Goal: Task Accomplishment & Management: Use online tool/utility

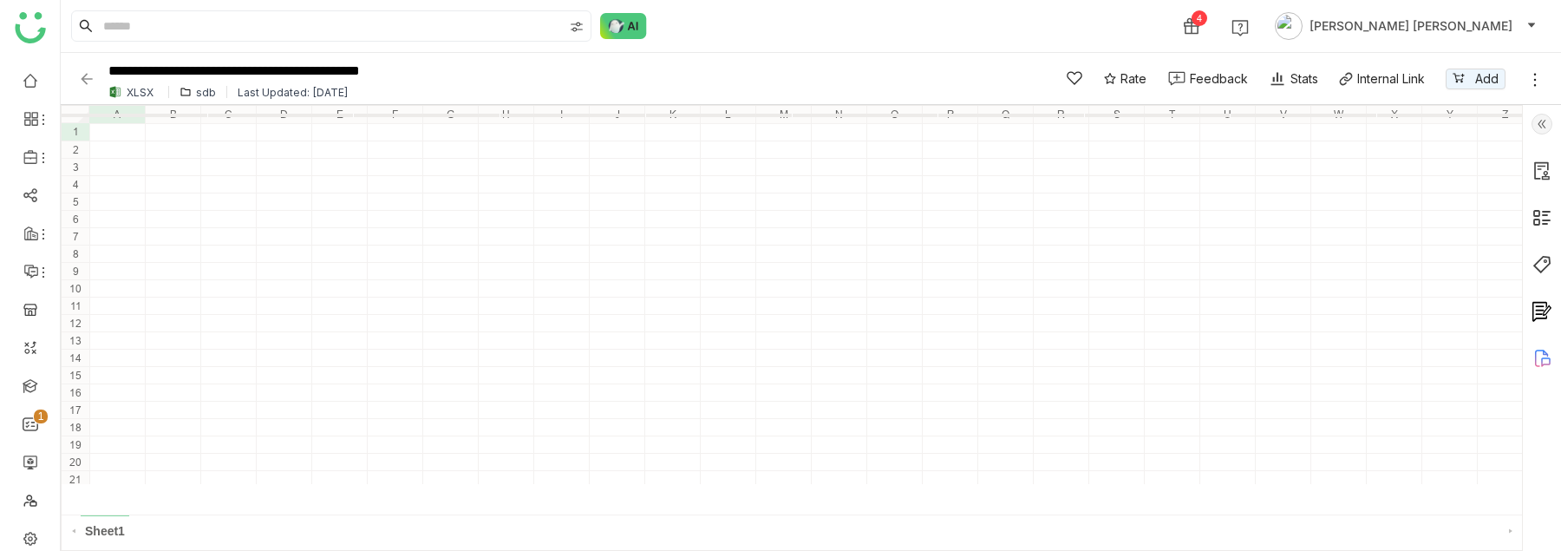
click at [196, 90] on div "sdb" at bounding box center [206, 92] width 20 height 13
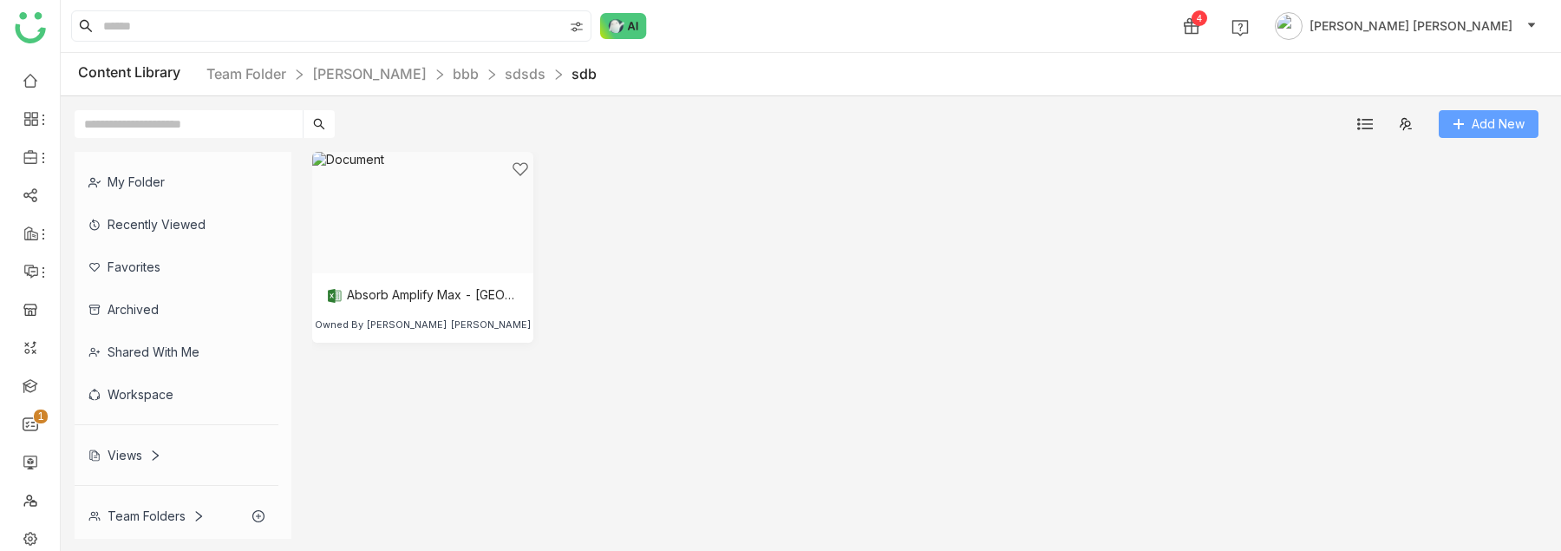
click at [1460, 131] on button "Add New" at bounding box center [1489, 124] width 100 height 28
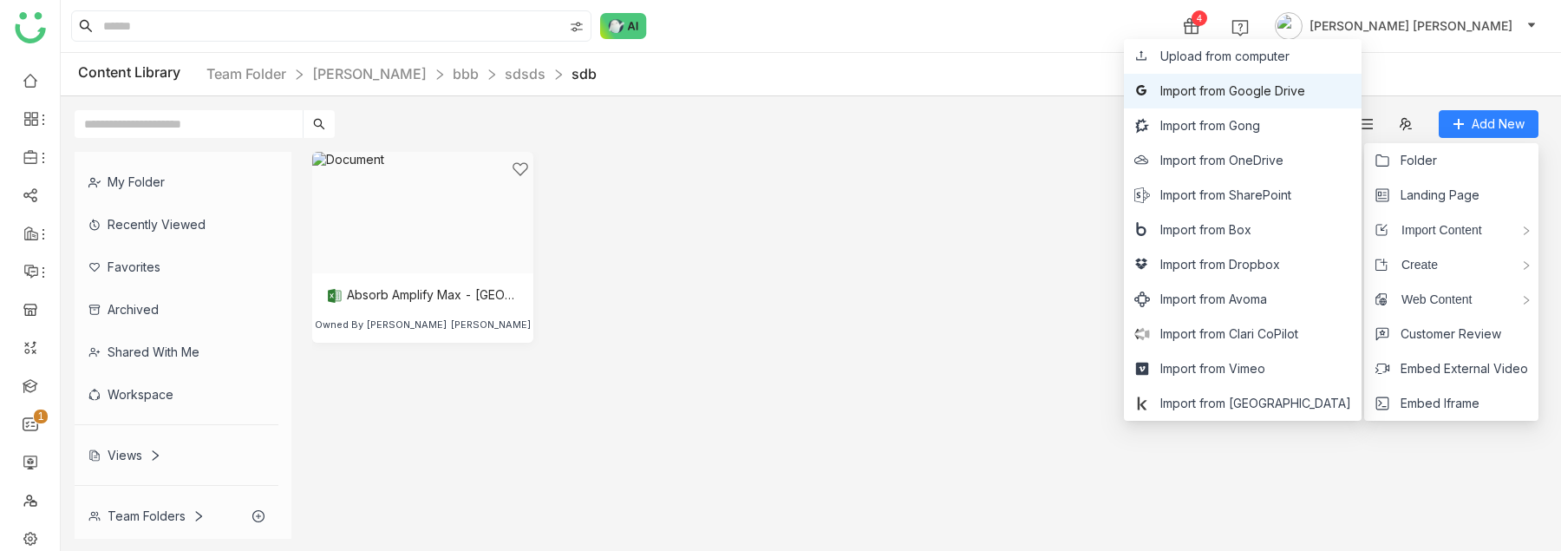
click at [1293, 98] on span "Import from Google Drive" at bounding box center [1233, 91] width 145 height 19
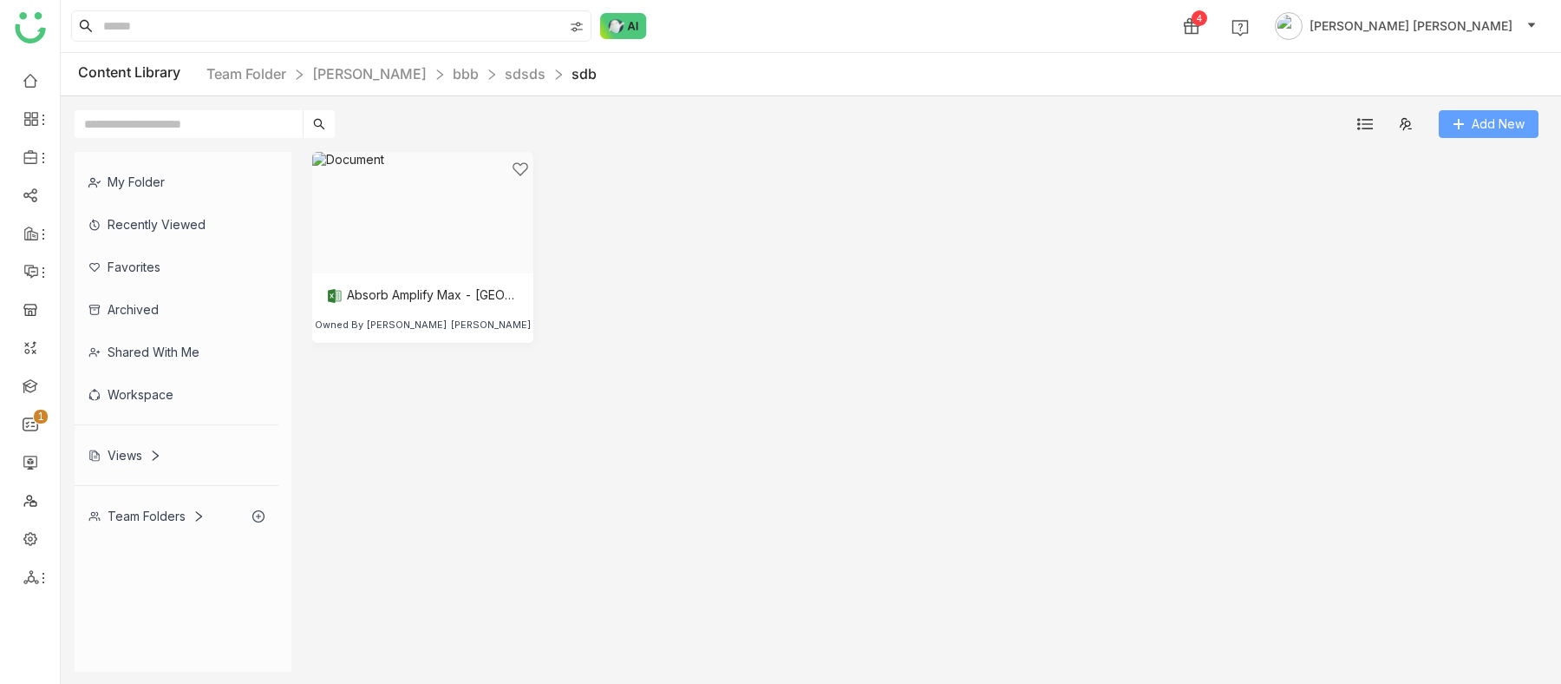
click at [1476, 128] on span "Add New" at bounding box center [1498, 124] width 53 height 19
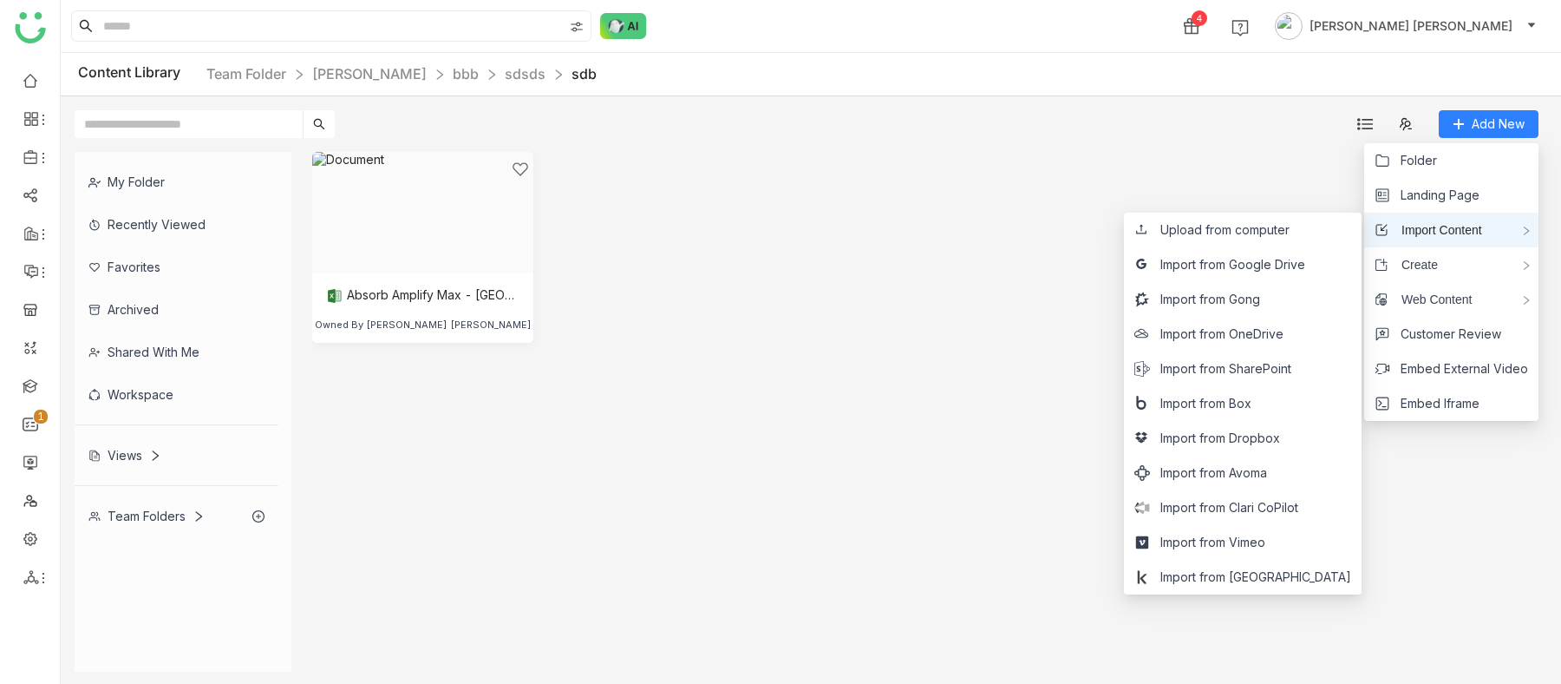
click at [1466, 230] on span "Import Content" at bounding box center [1436, 229] width 94 height 19
click at [1266, 269] on span "Import from Google Drive" at bounding box center [1233, 264] width 145 height 19
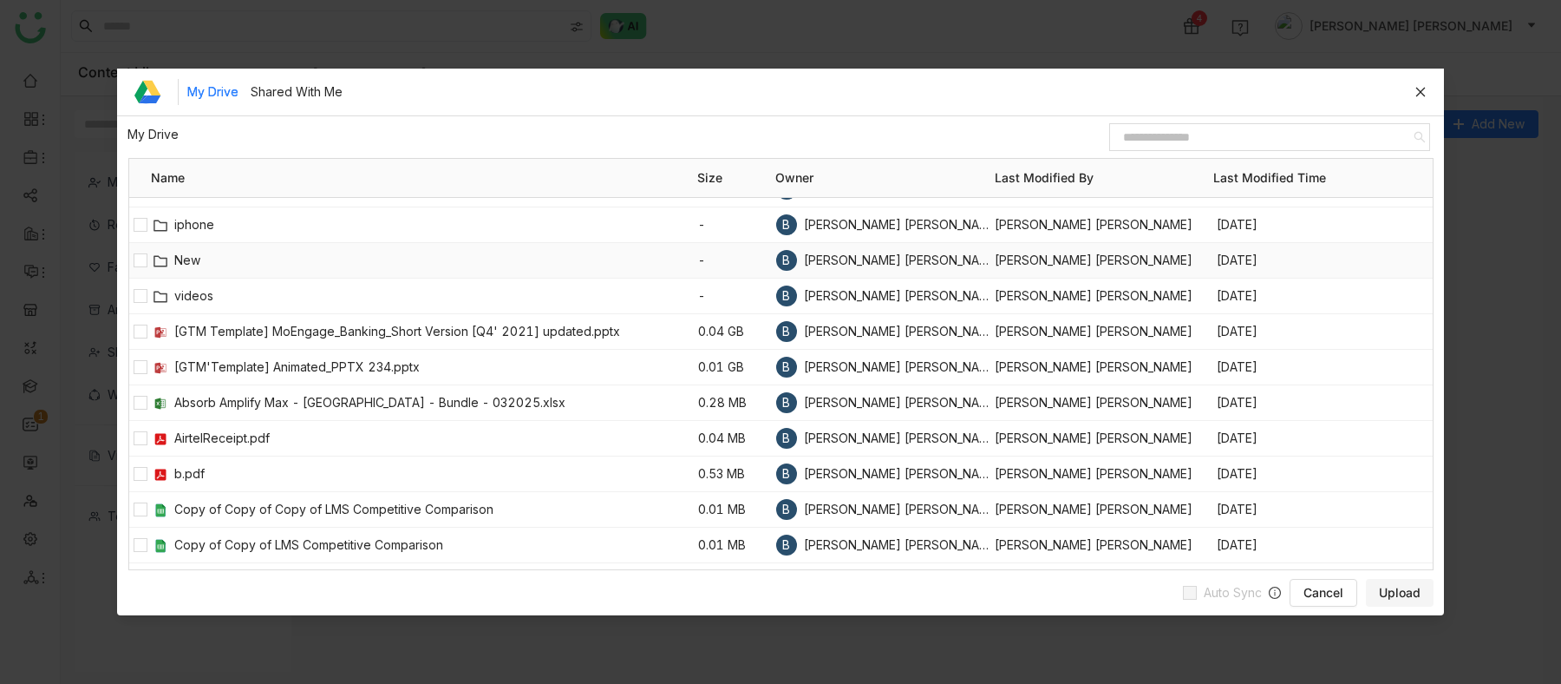
scroll to position [35, 0]
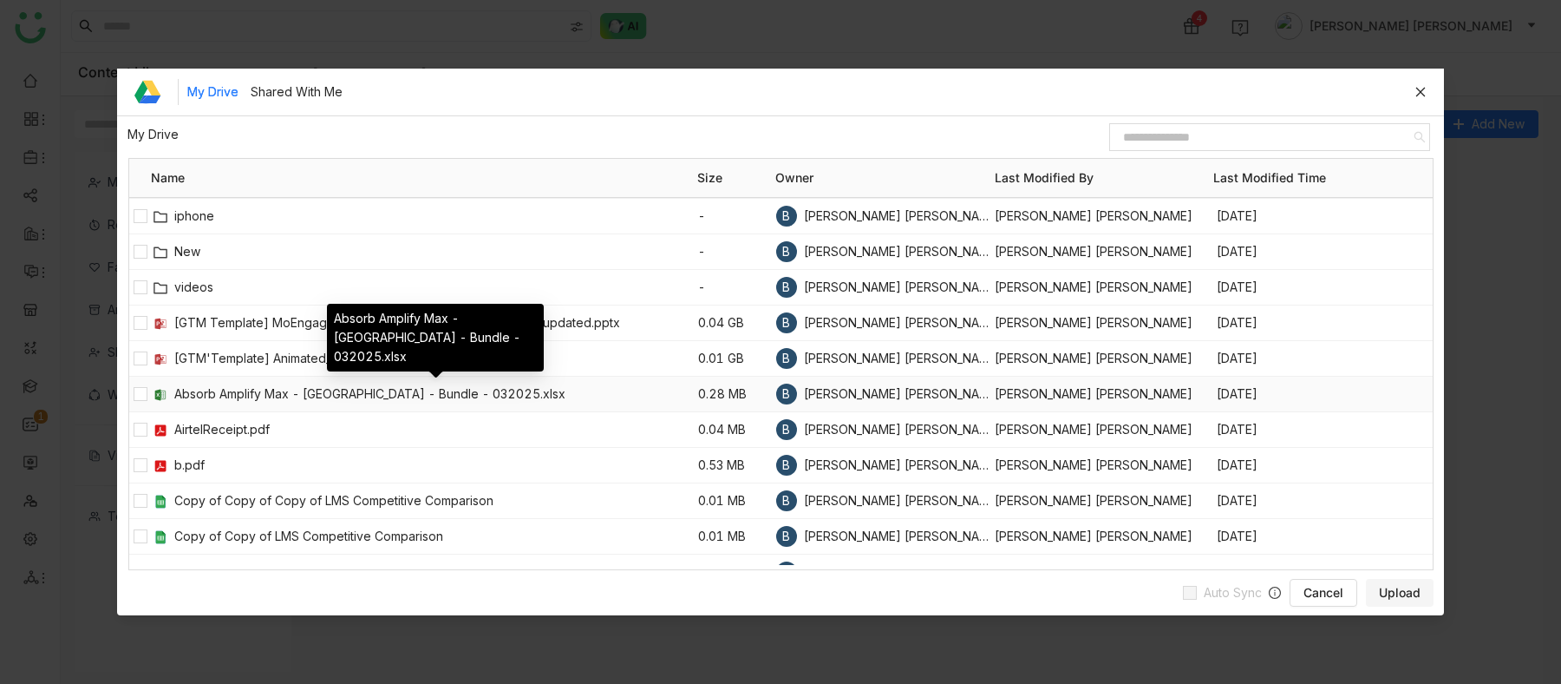
click at [234, 392] on span "Absorb Amplify Max - [GEOGRAPHIC_DATA] - Bundle - 032025.xlsx" at bounding box center [436, 393] width 524 height 19
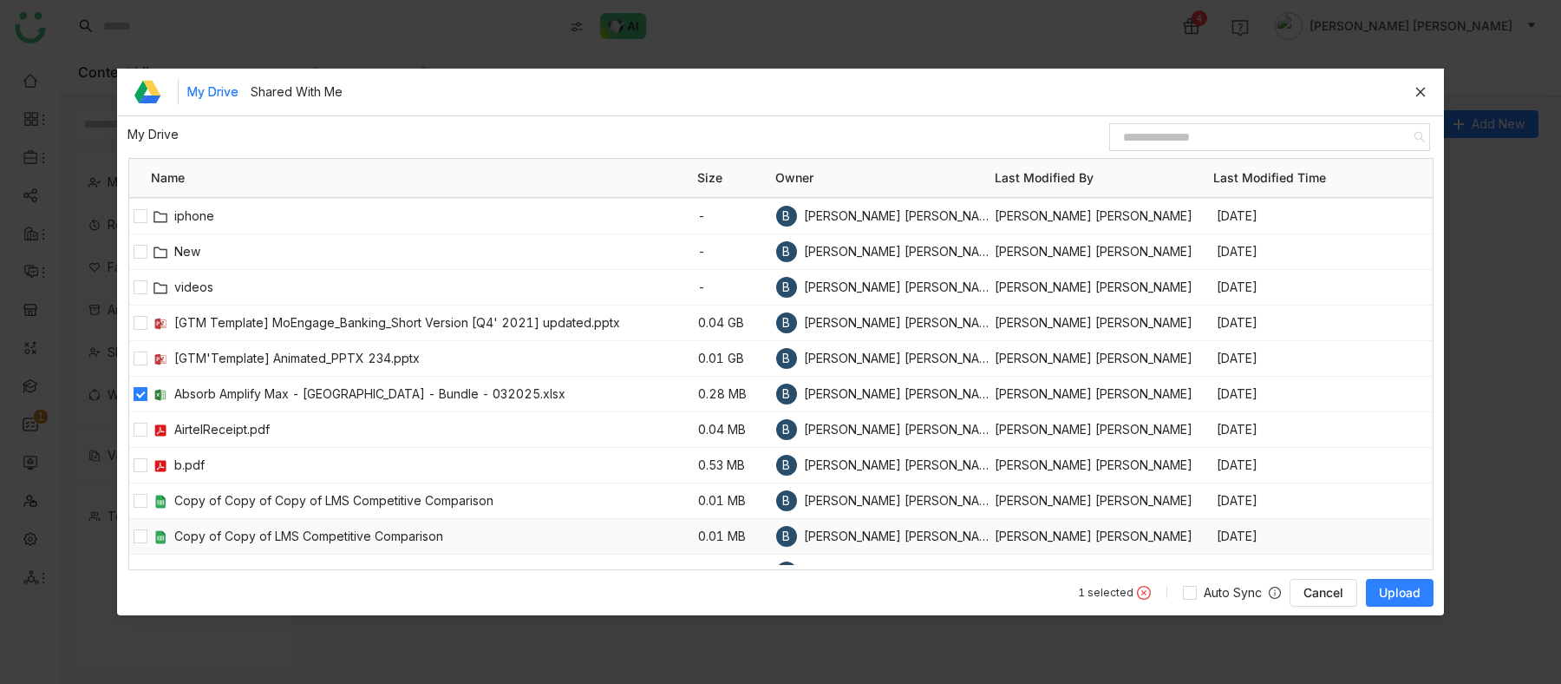
drag, startPoint x: 1396, startPoint y: 588, endPoint x: 1224, endPoint y: 548, distance: 176.3
click at [1257, 514] on div "My Drive Shared With Me My Drive / Name Size Owner Last Modified By Last Modifi…" at bounding box center [780, 342] width 1327 height 546
click at [1396, 550] on span "Upload" at bounding box center [1400, 592] width 42 height 17
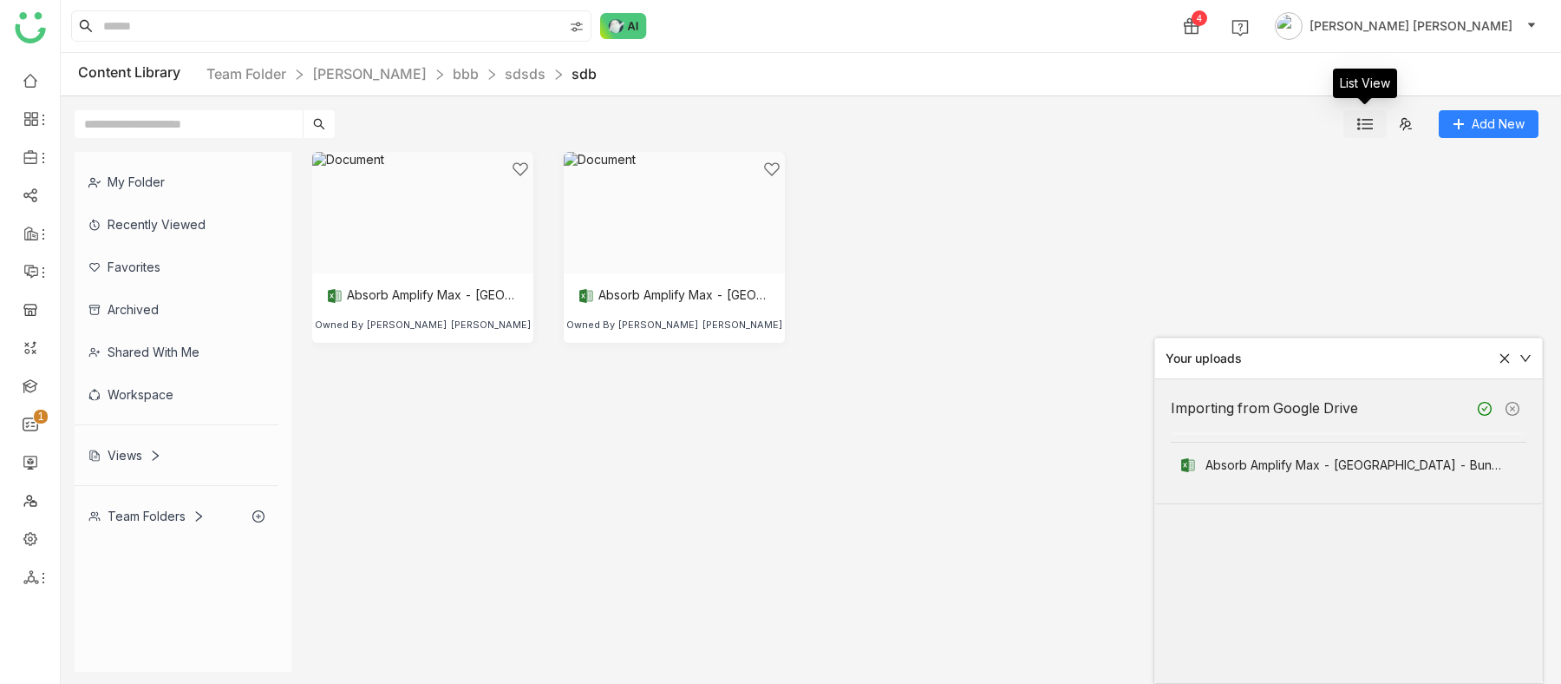
click at [1366, 129] on img at bounding box center [1366, 124] width 16 height 16
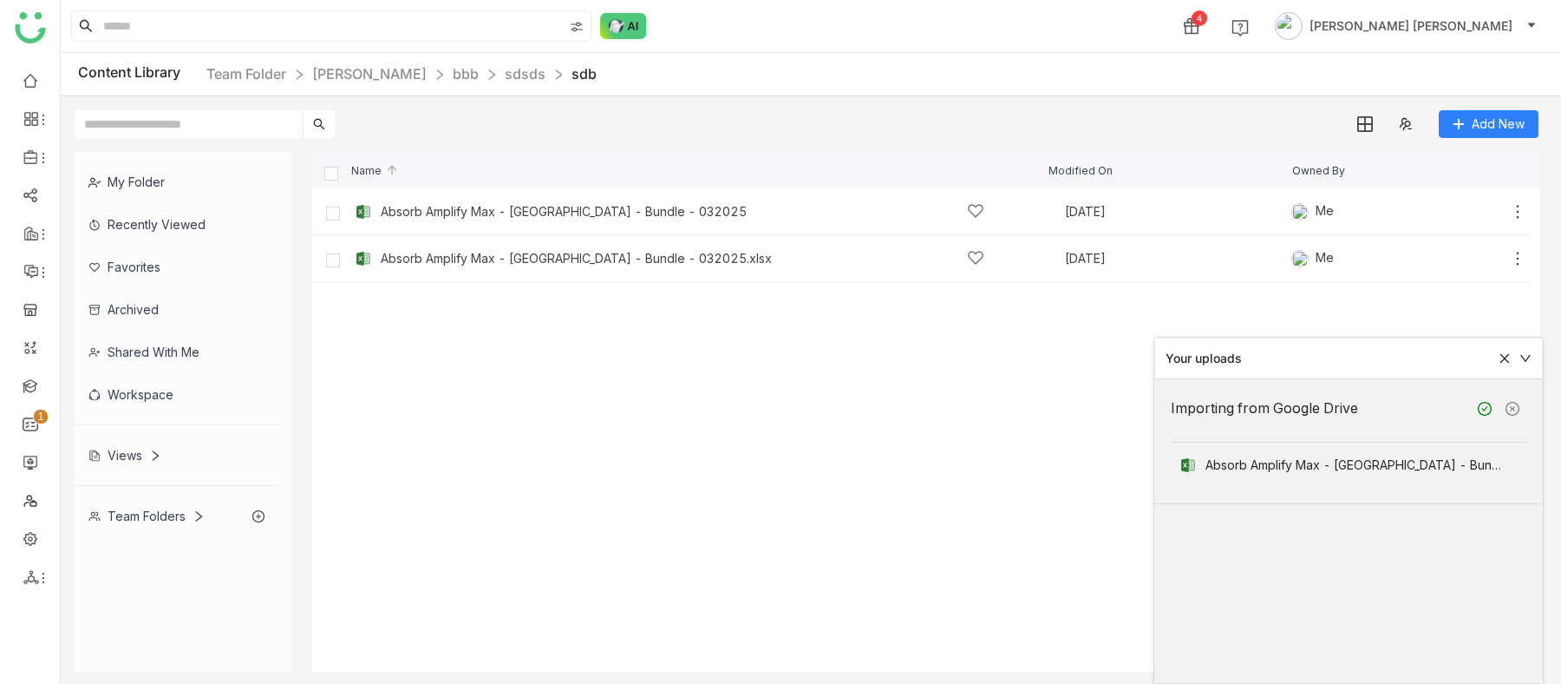
click at [1506, 357] on icon at bounding box center [1506, 359] width 10 height 10
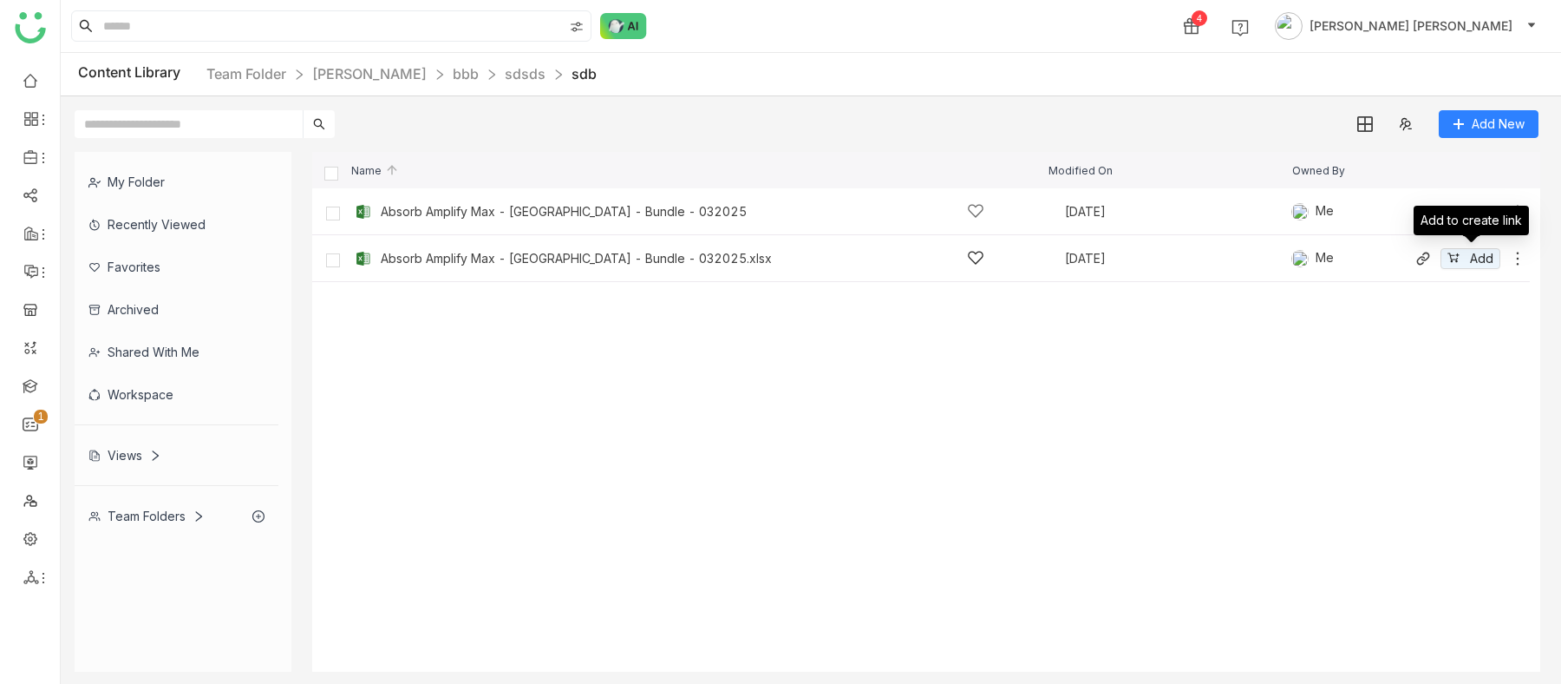
click at [1519, 265] on icon at bounding box center [1517, 258] width 17 height 17
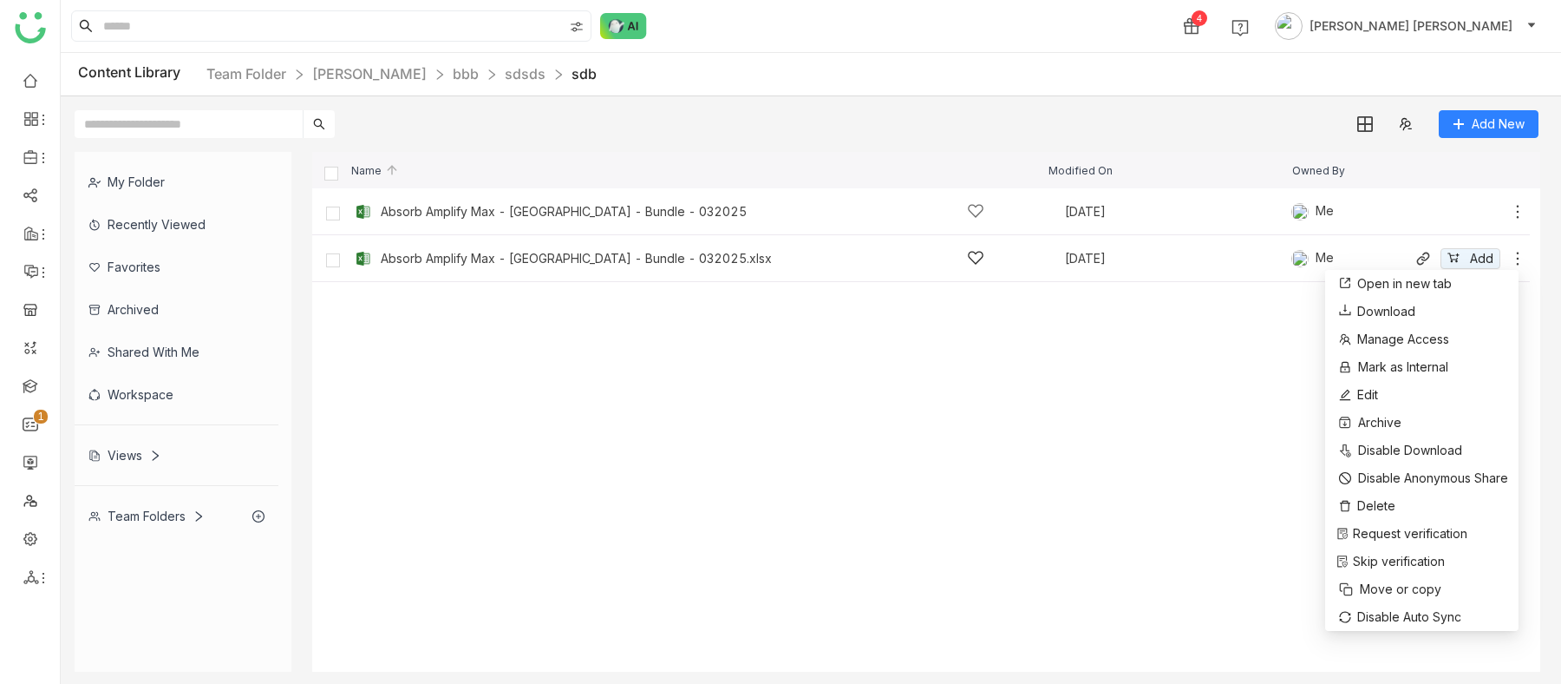
click at [651, 249] on div "Absorb Amplify Max - [GEOGRAPHIC_DATA] - Bundle - 032025.xlsx" at bounding box center [683, 258] width 604 height 18
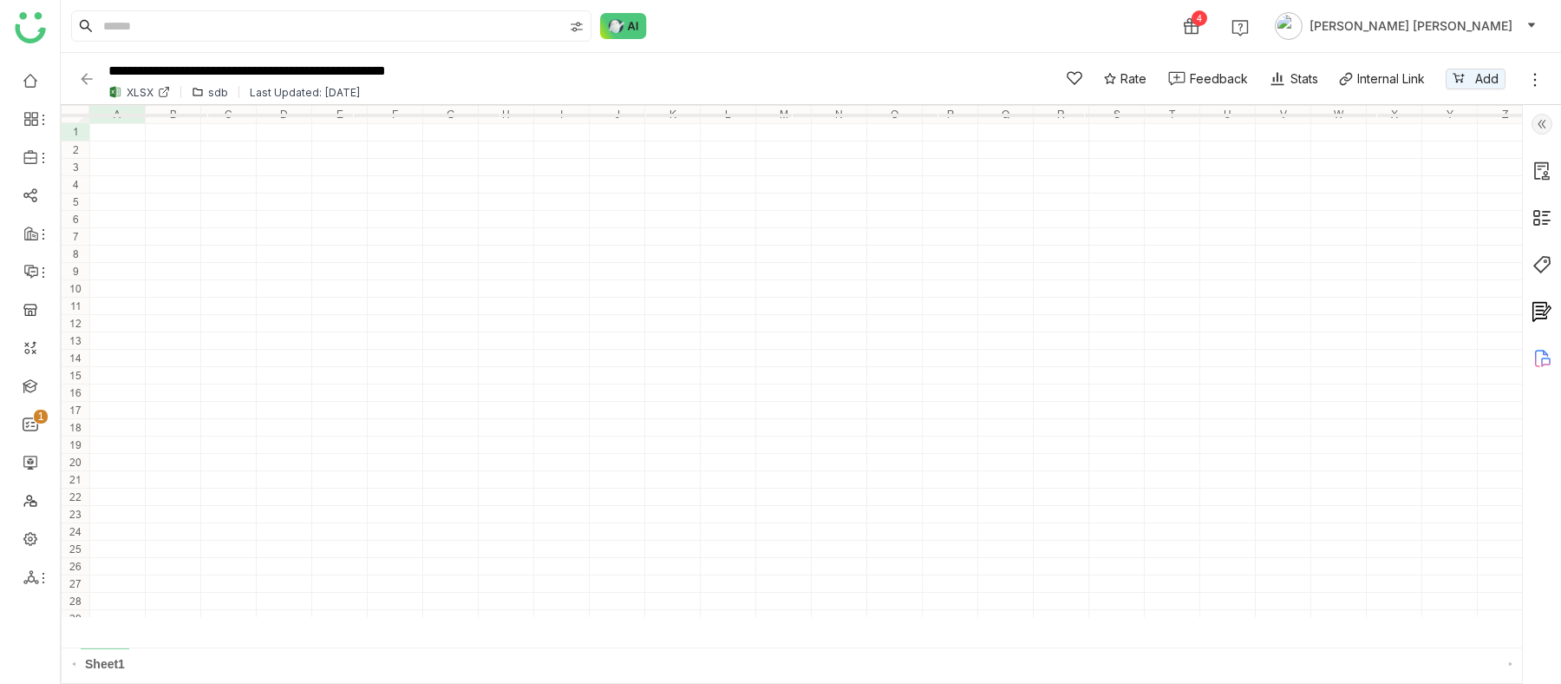
click at [1535, 74] on icon at bounding box center [1536, 79] width 3 height 13
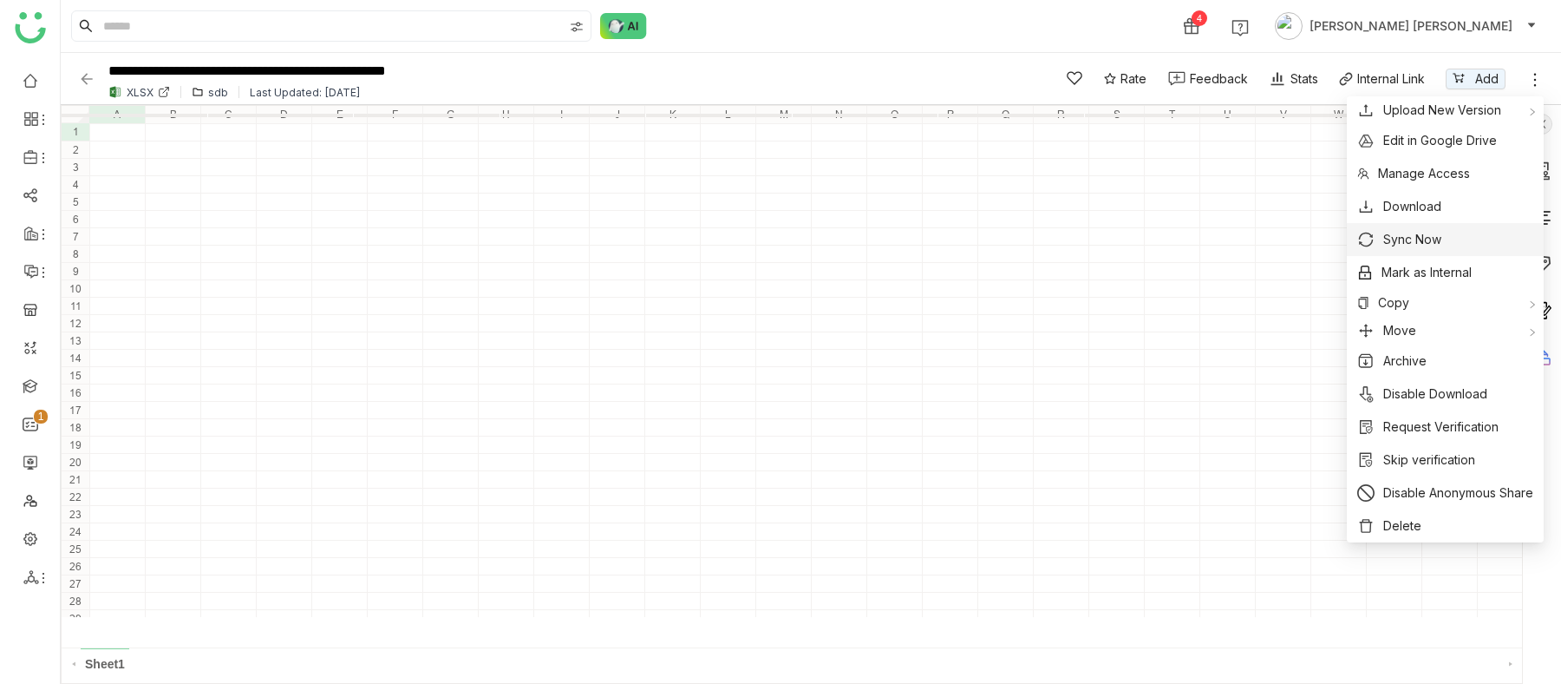
click at [1420, 245] on span "Sync Now" at bounding box center [1413, 239] width 58 height 19
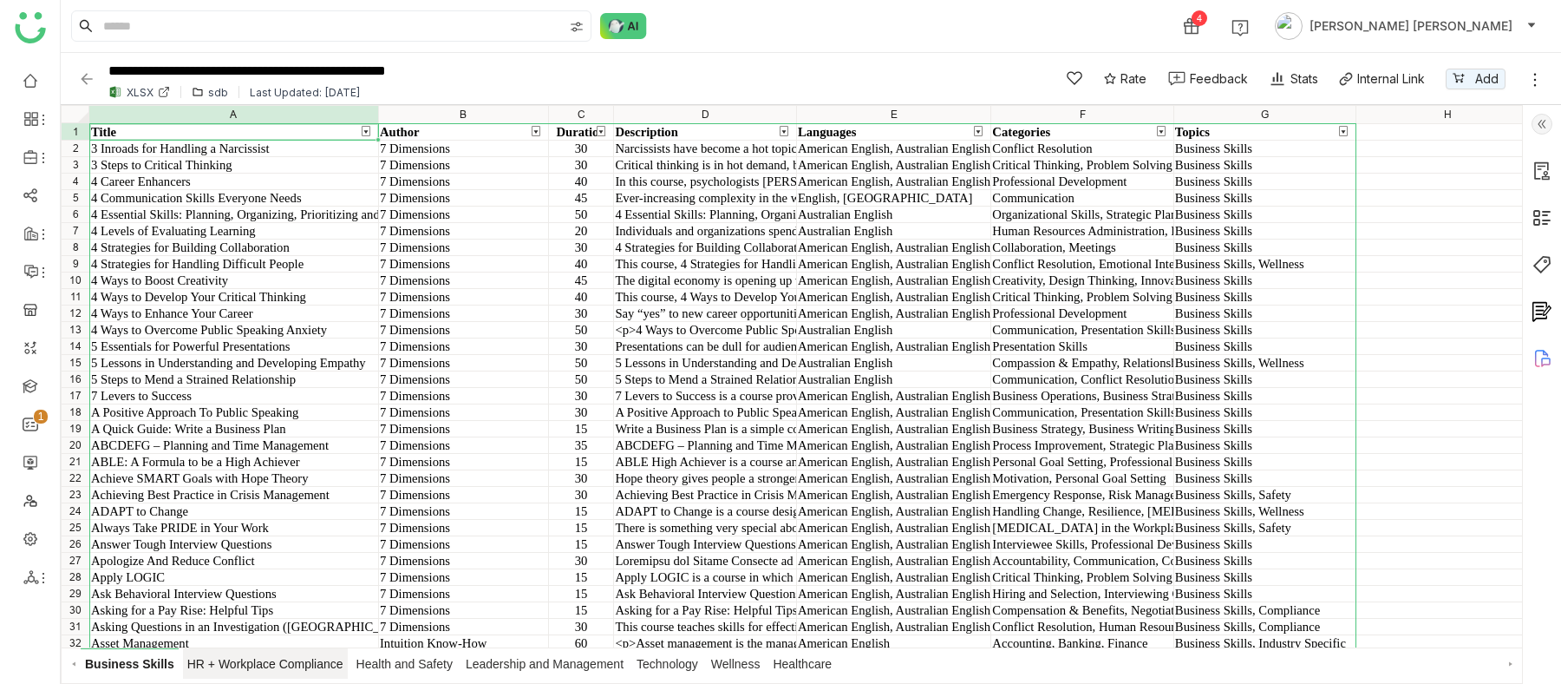
click at [221, 550] on span "HR + Workplace Compliance" at bounding box center [265, 663] width 165 height 30
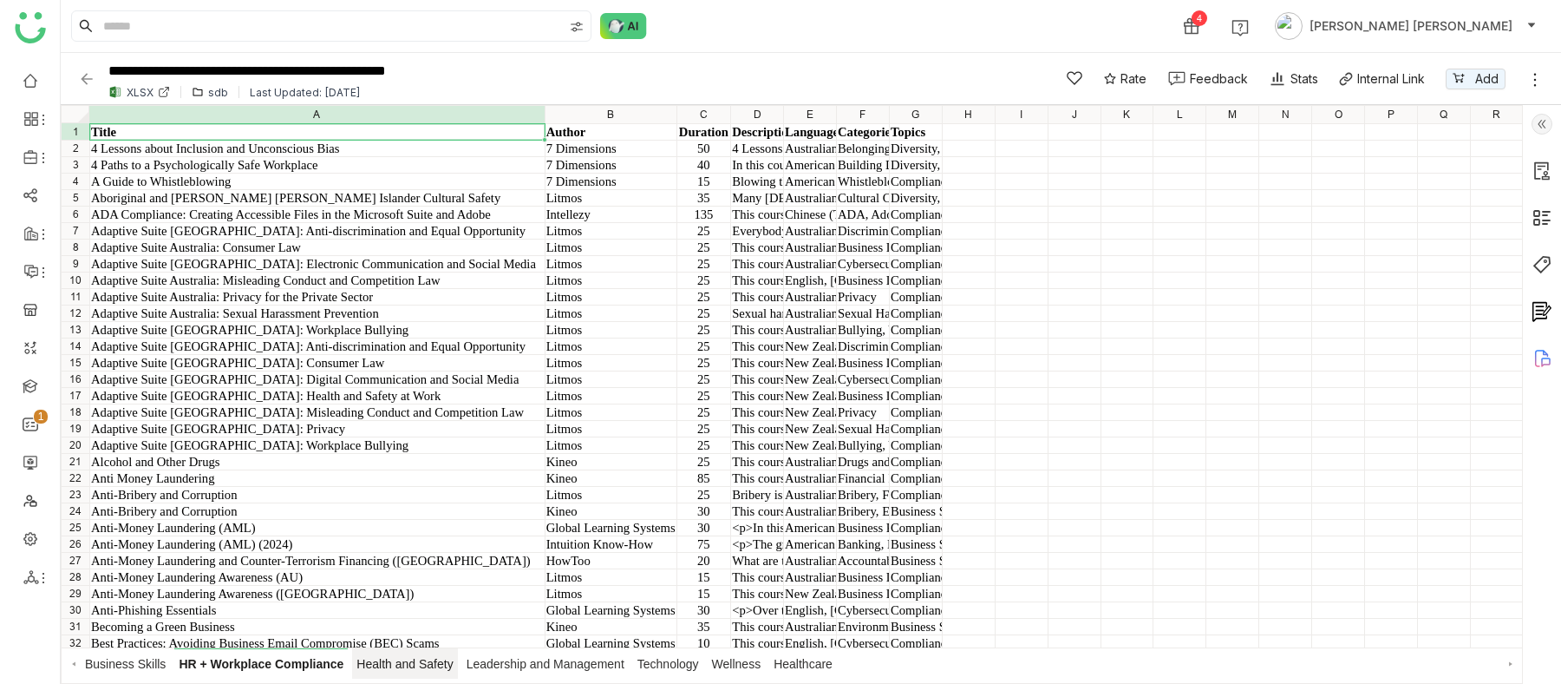
click at [376, 550] on span "Health and Safety" at bounding box center [404, 663] width 105 height 30
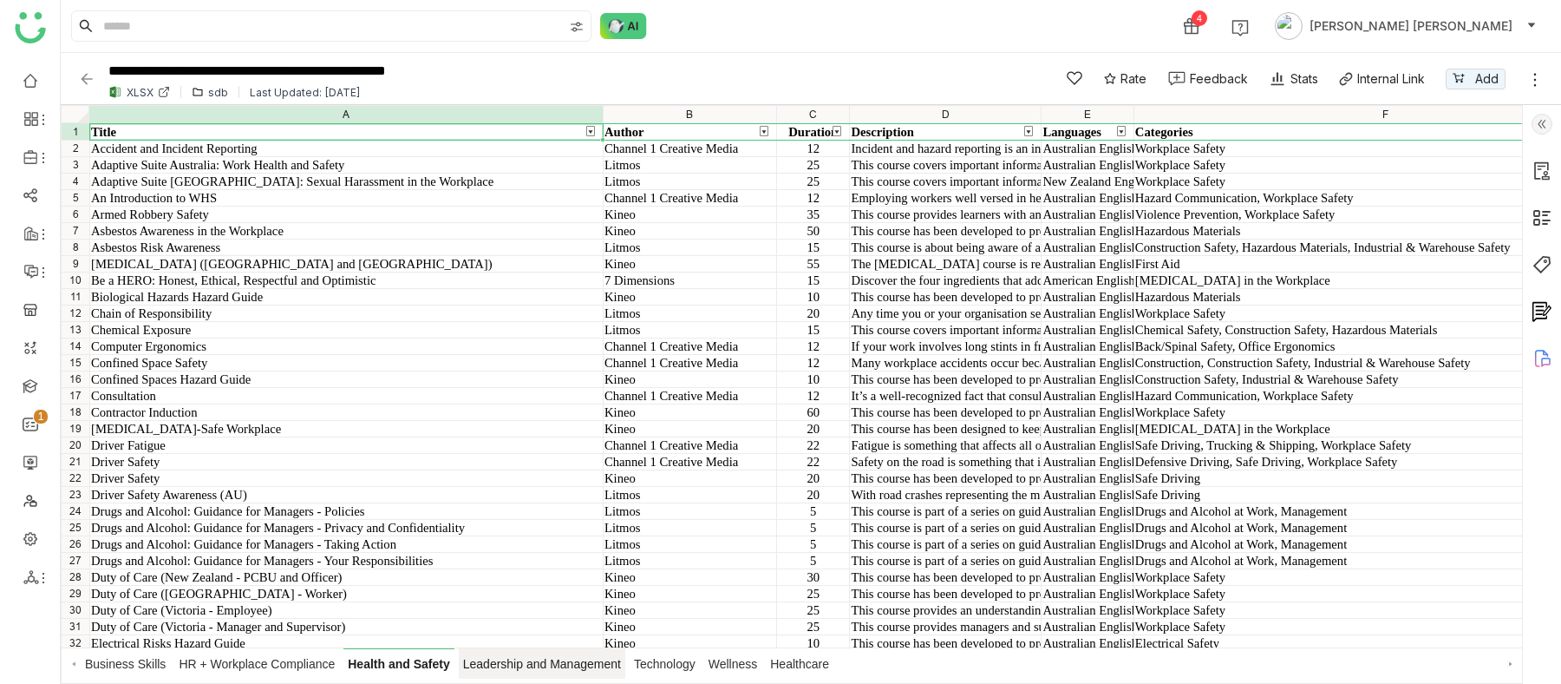
click at [527, 550] on span "Leadership and Management" at bounding box center [542, 663] width 167 height 30
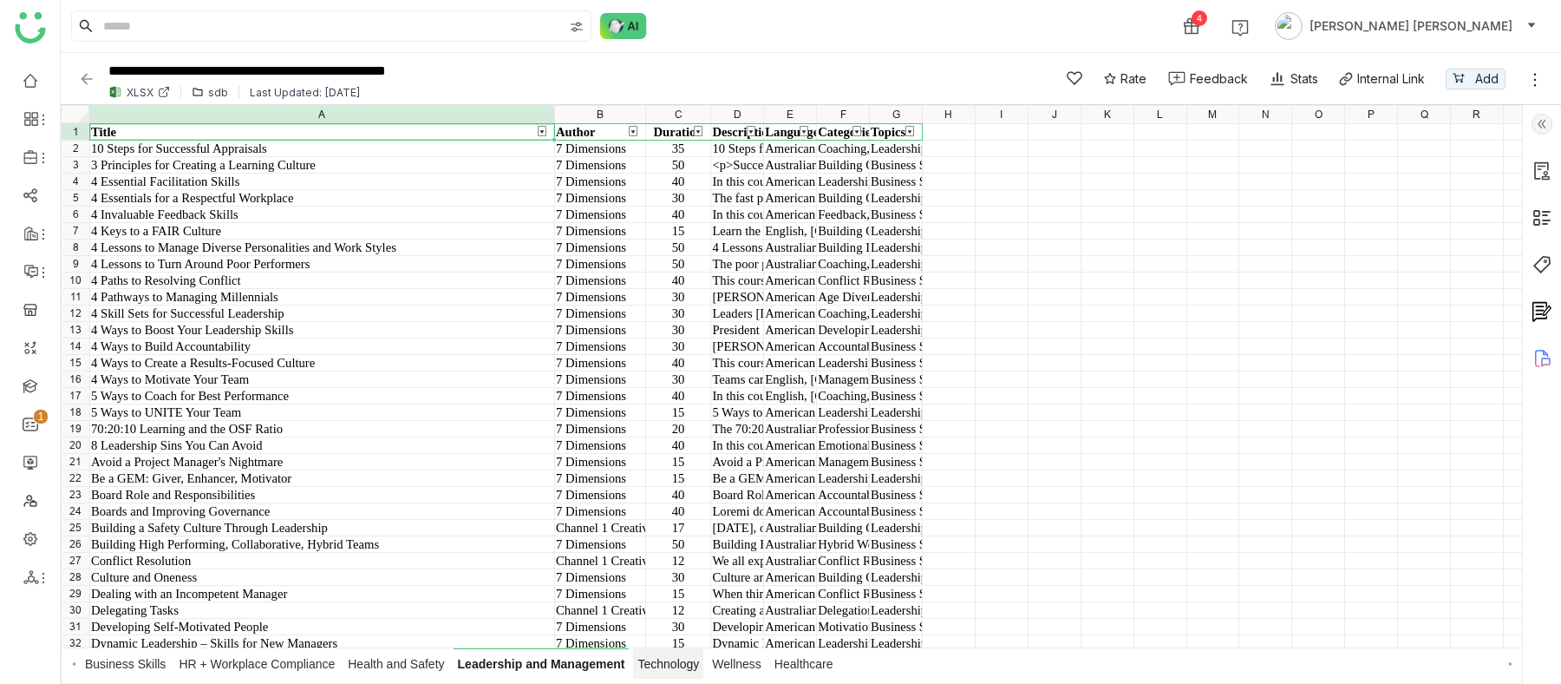
click at [680, 550] on span "Technology" at bounding box center [668, 663] width 70 height 30
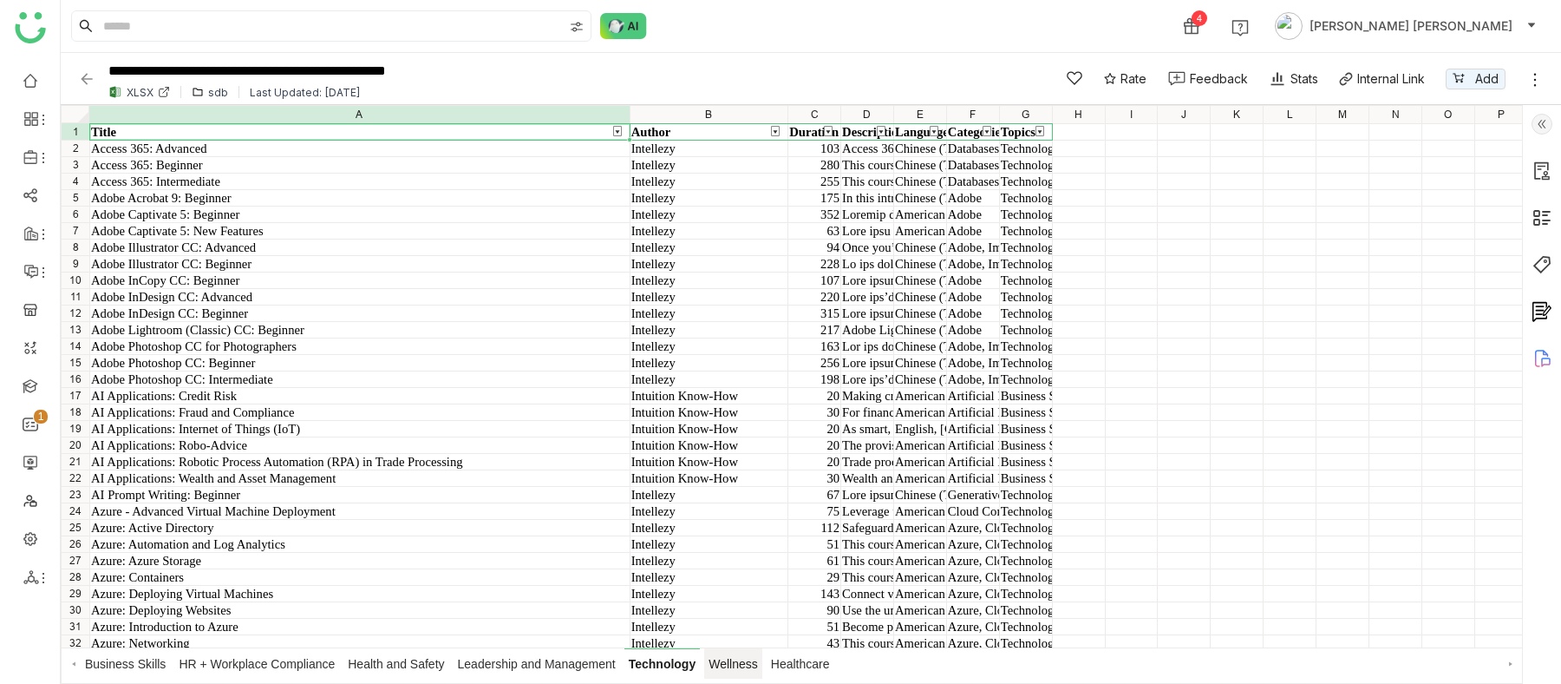
click at [756, 550] on span "Wellness" at bounding box center [733, 663] width 58 height 30
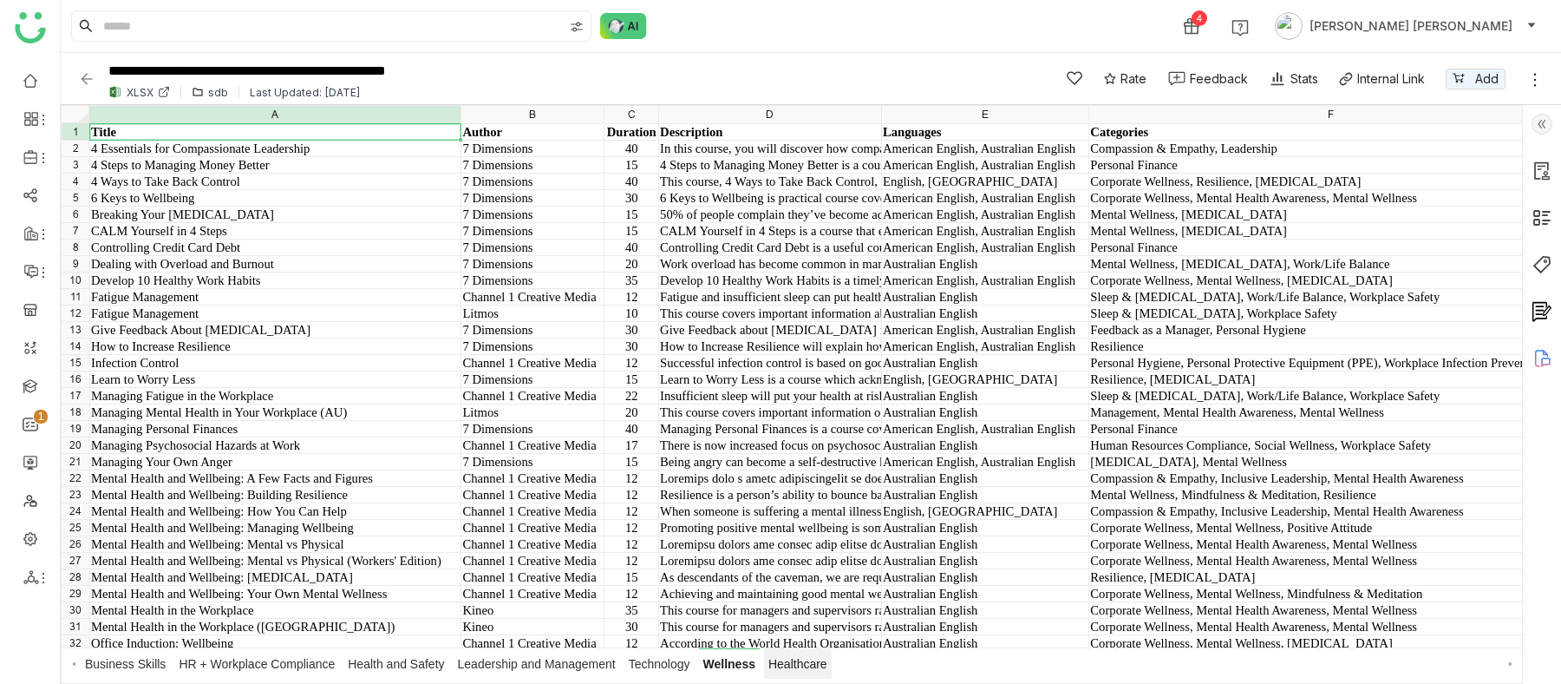
click at [812, 550] on span "Healthcare" at bounding box center [798, 663] width 68 height 30
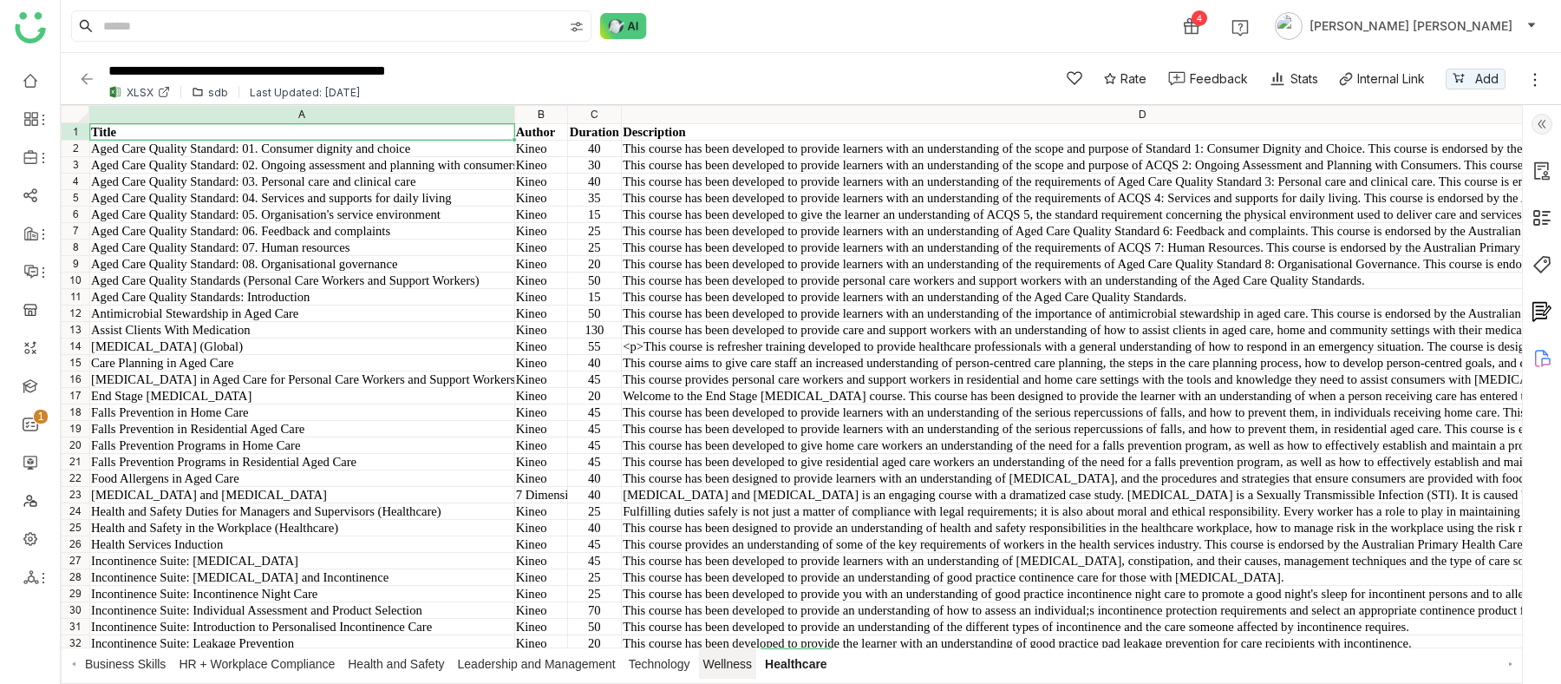
click at [734, 550] on span "Wellness" at bounding box center [728, 663] width 58 height 30
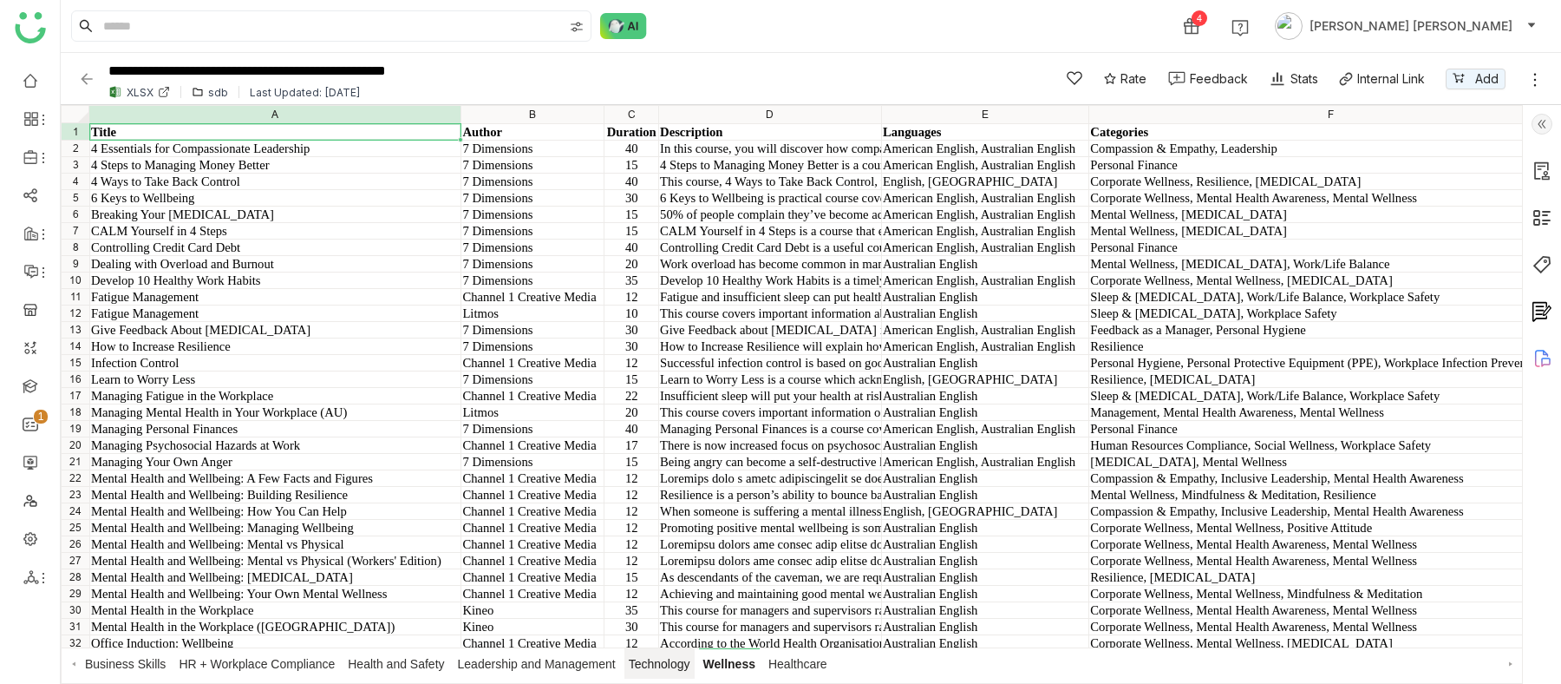
click at [671, 550] on span "Technology" at bounding box center [660, 663] width 70 height 30
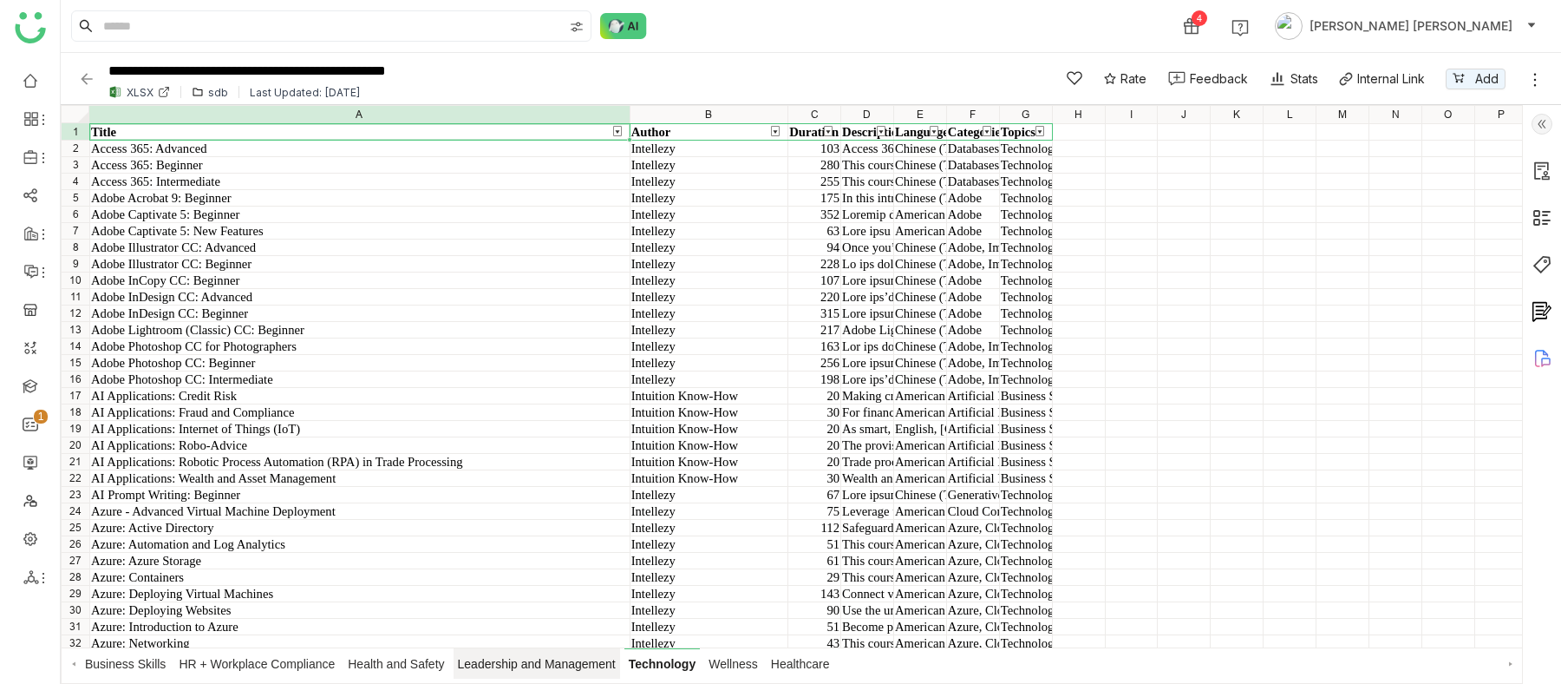
click at [580, 550] on span "Leadership and Management" at bounding box center [537, 663] width 167 height 30
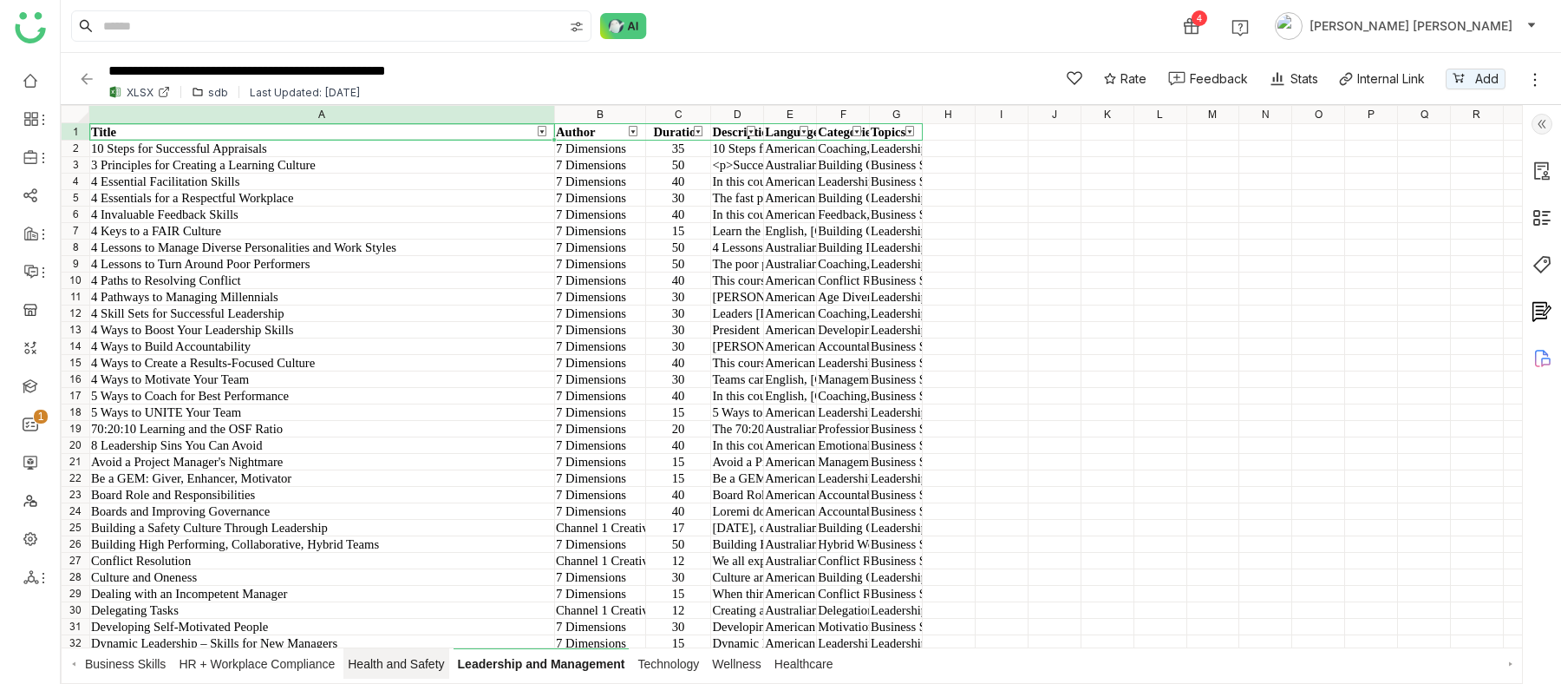
click at [433, 550] on span "Health and Safety" at bounding box center [396, 663] width 105 height 30
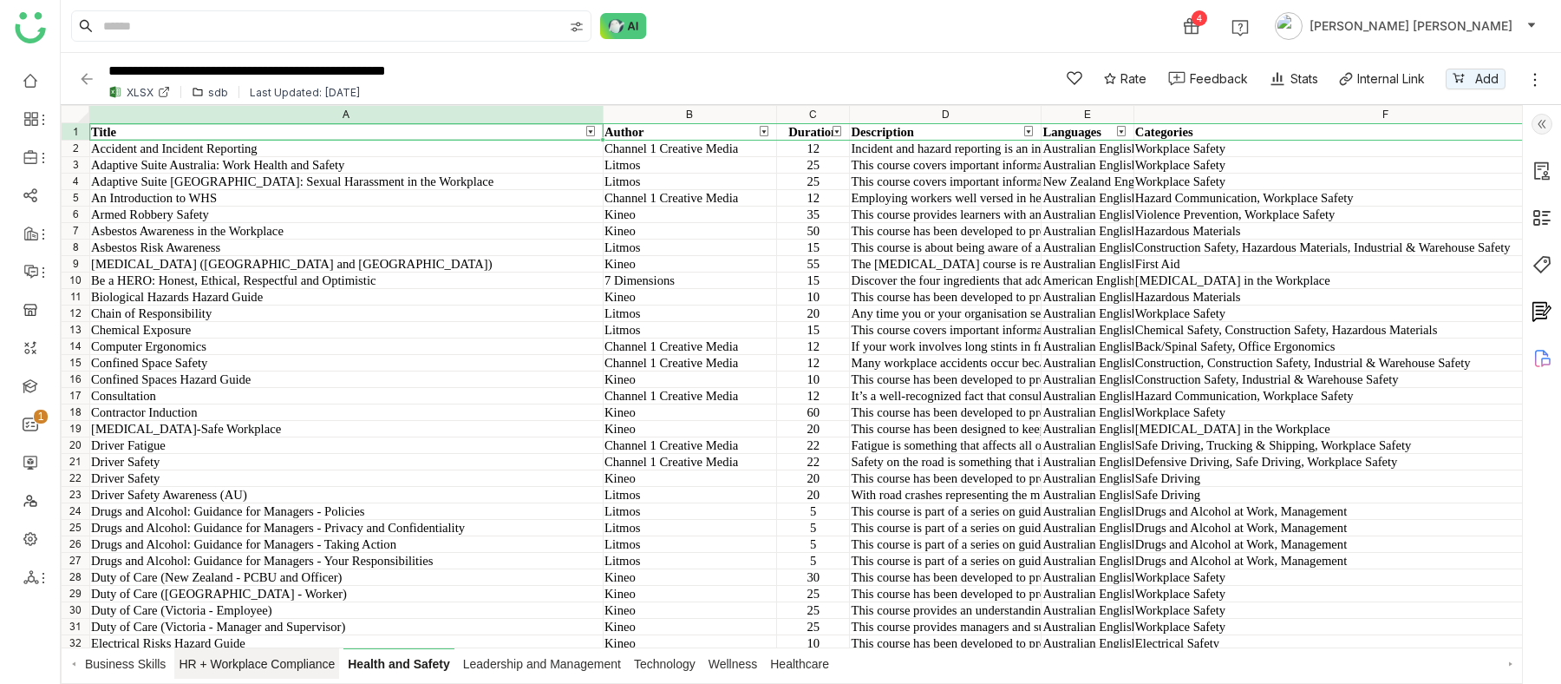
click at [288, 550] on span "HR + Workplace Compliance" at bounding box center [256, 663] width 165 height 30
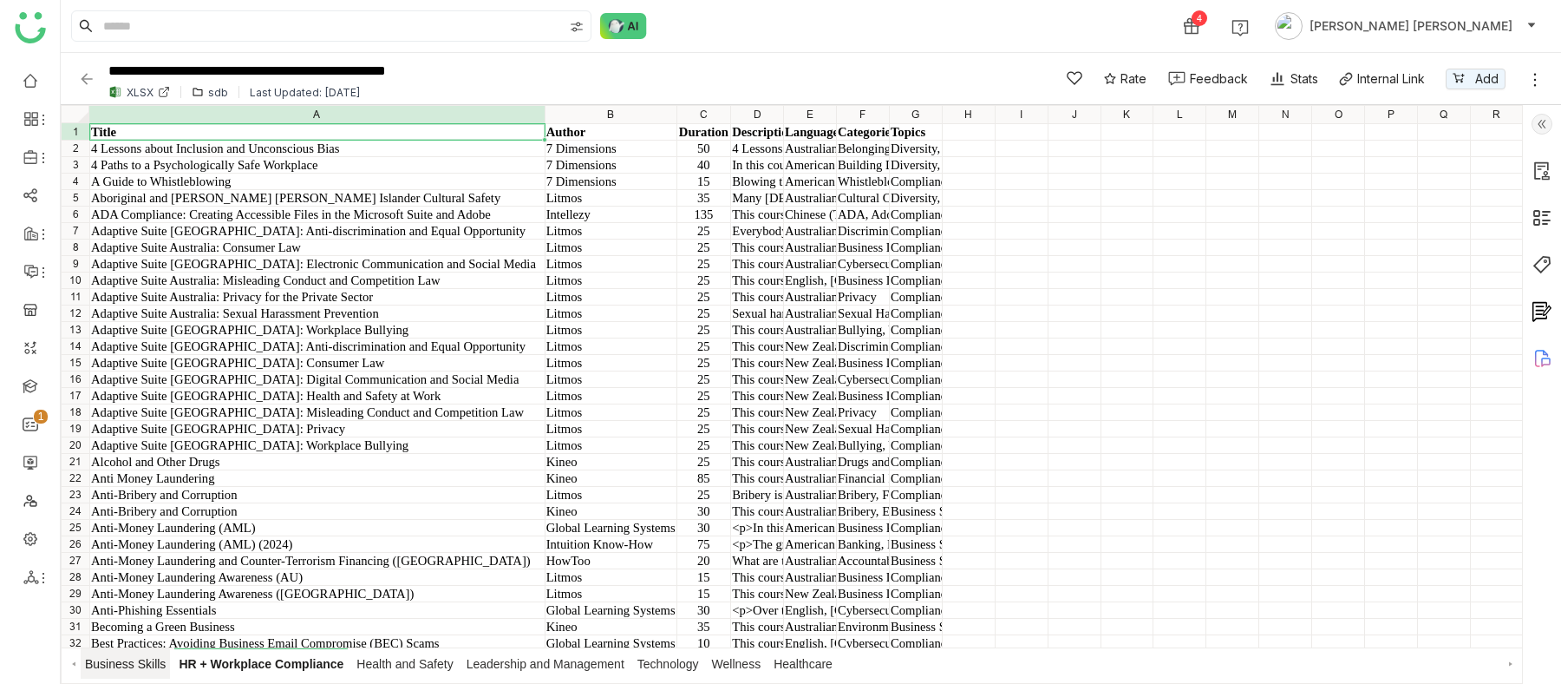
click at [129, 550] on span "Business Skills" at bounding box center [125, 663] width 89 height 30
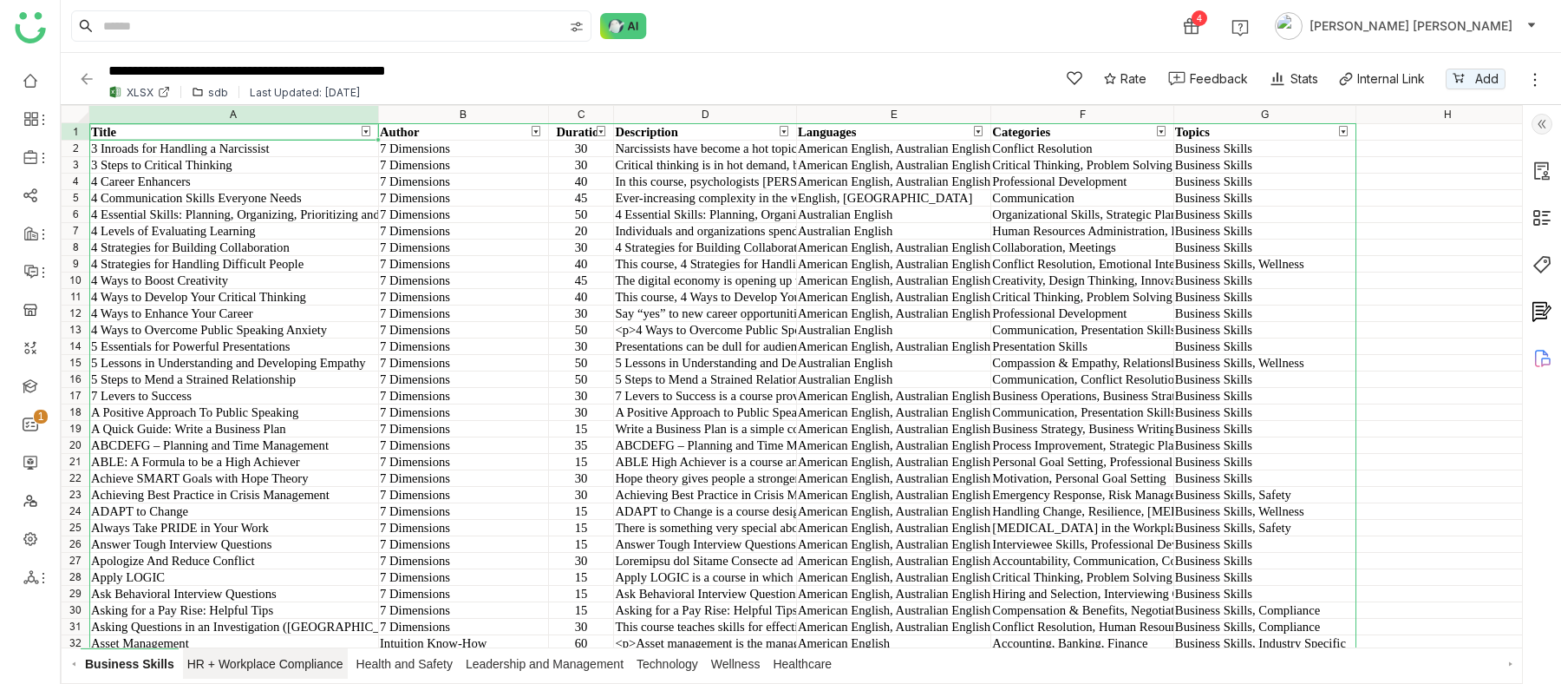
click at [269, 550] on span "HR + Workplace Compliance" at bounding box center [265, 663] width 165 height 30
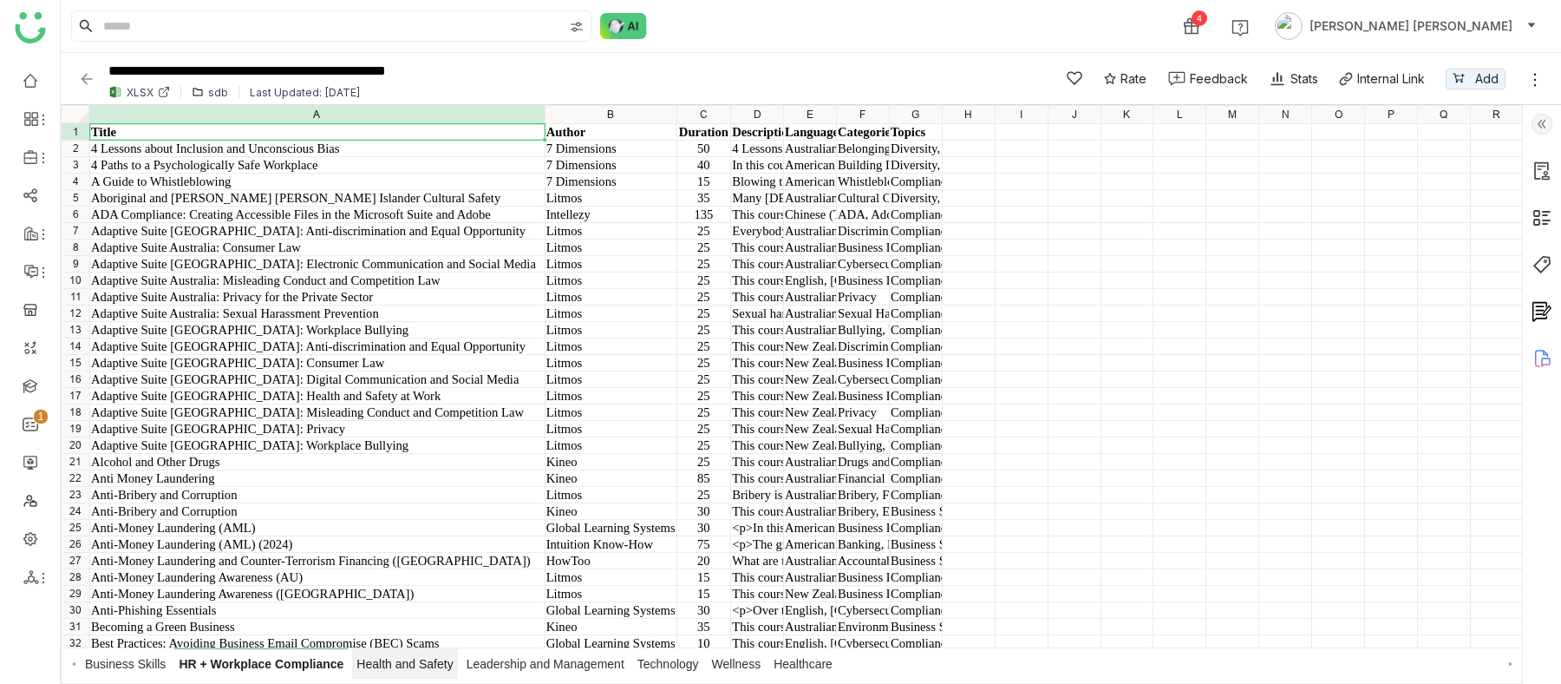
click at [400, 550] on span "Health and Safety" at bounding box center [404, 663] width 105 height 30
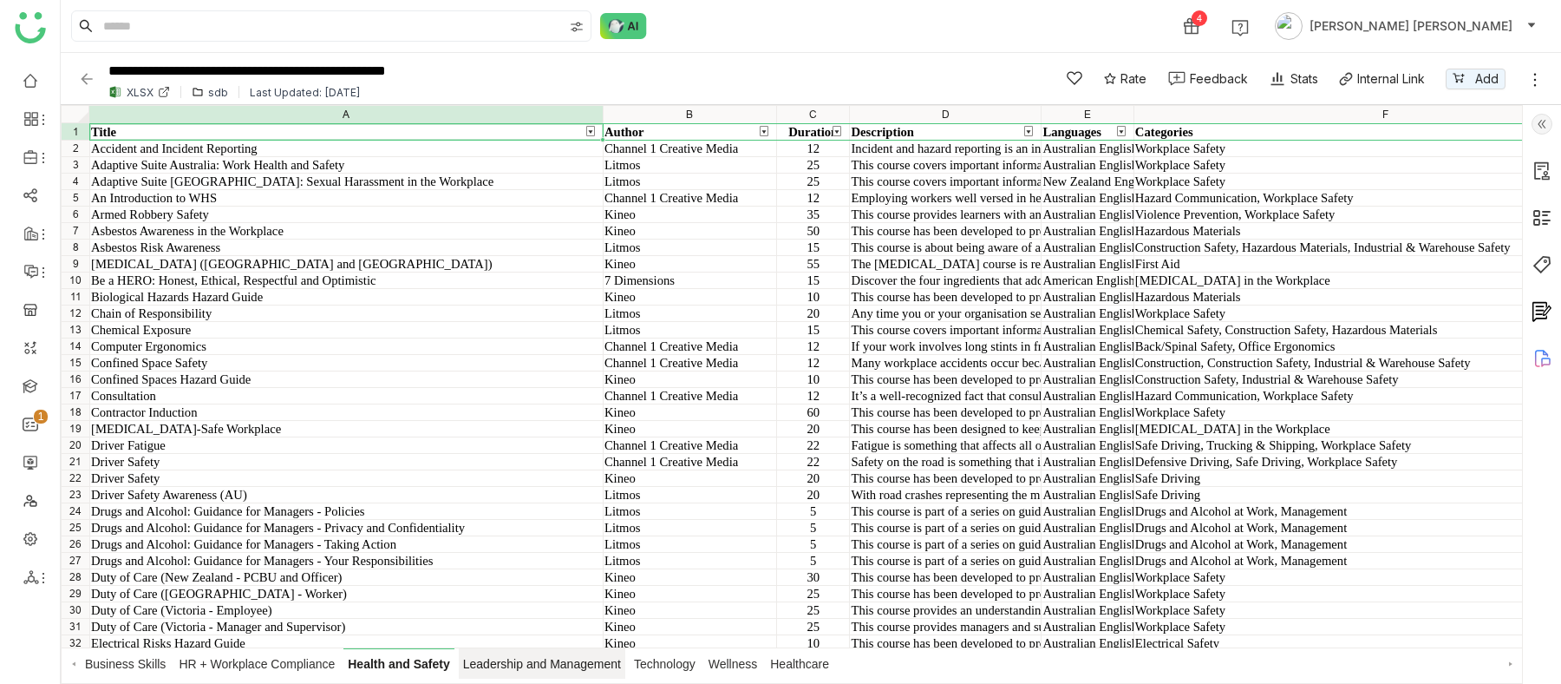
click at [543, 550] on span "Leadership and Management" at bounding box center [542, 663] width 167 height 30
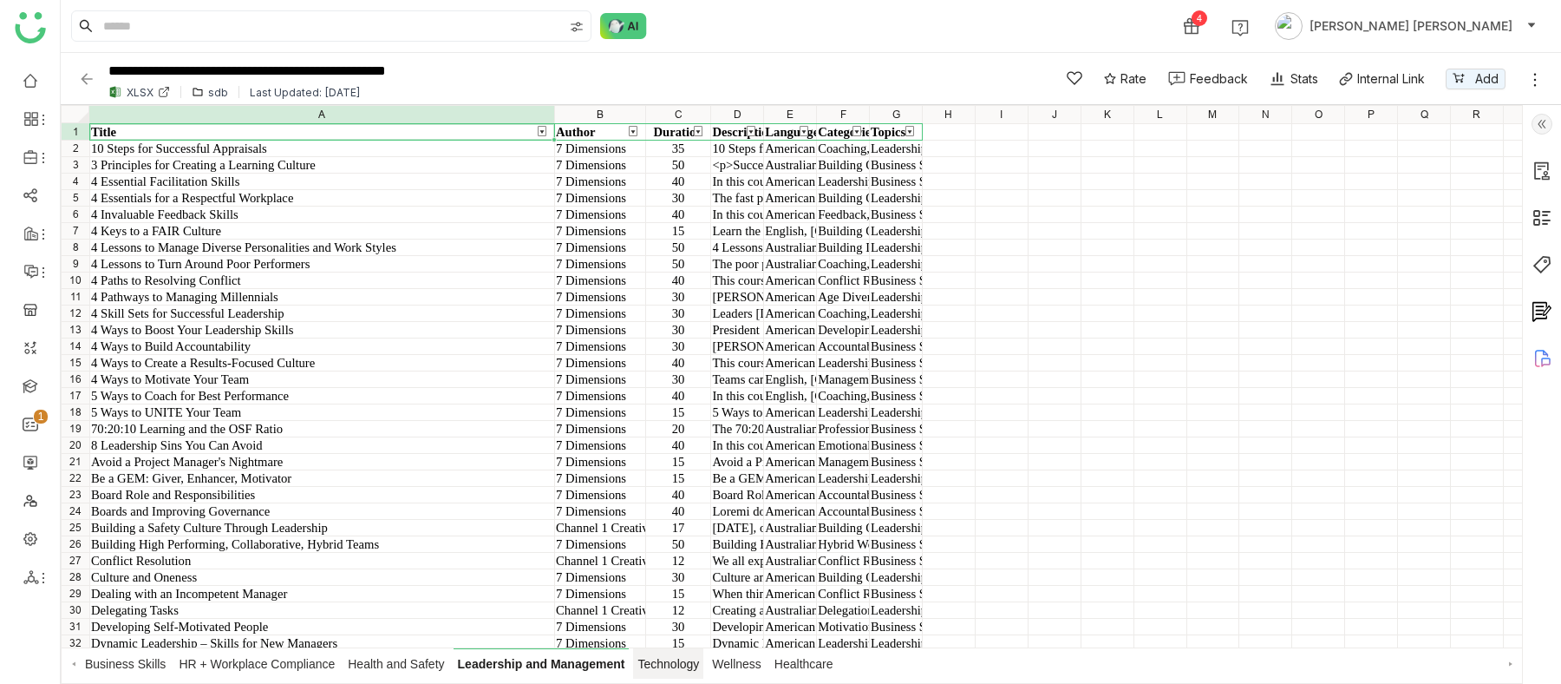
click at [691, 550] on span "Technology" at bounding box center [668, 663] width 70 height 30
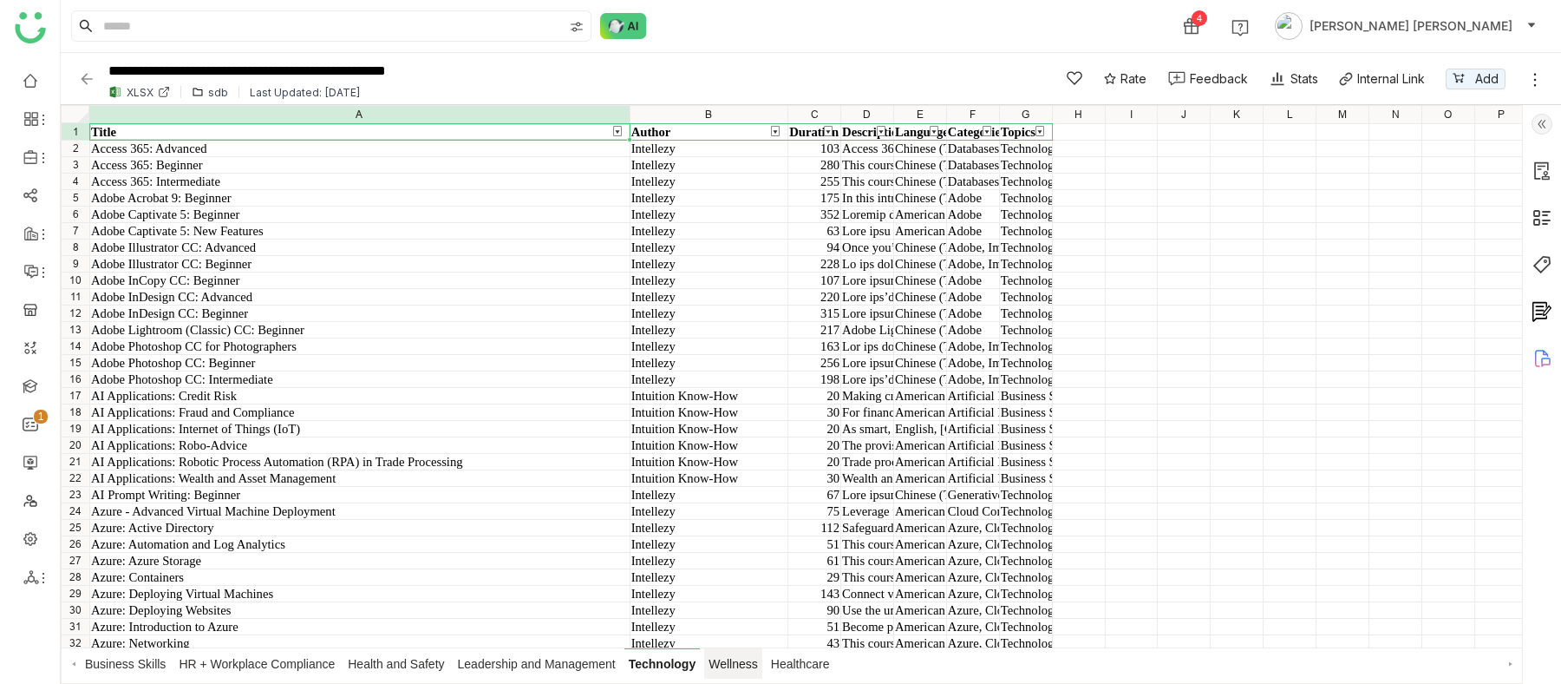
click at [755, 550] on span "Wellness" at bounding box center [733, 663] width 58 height 30
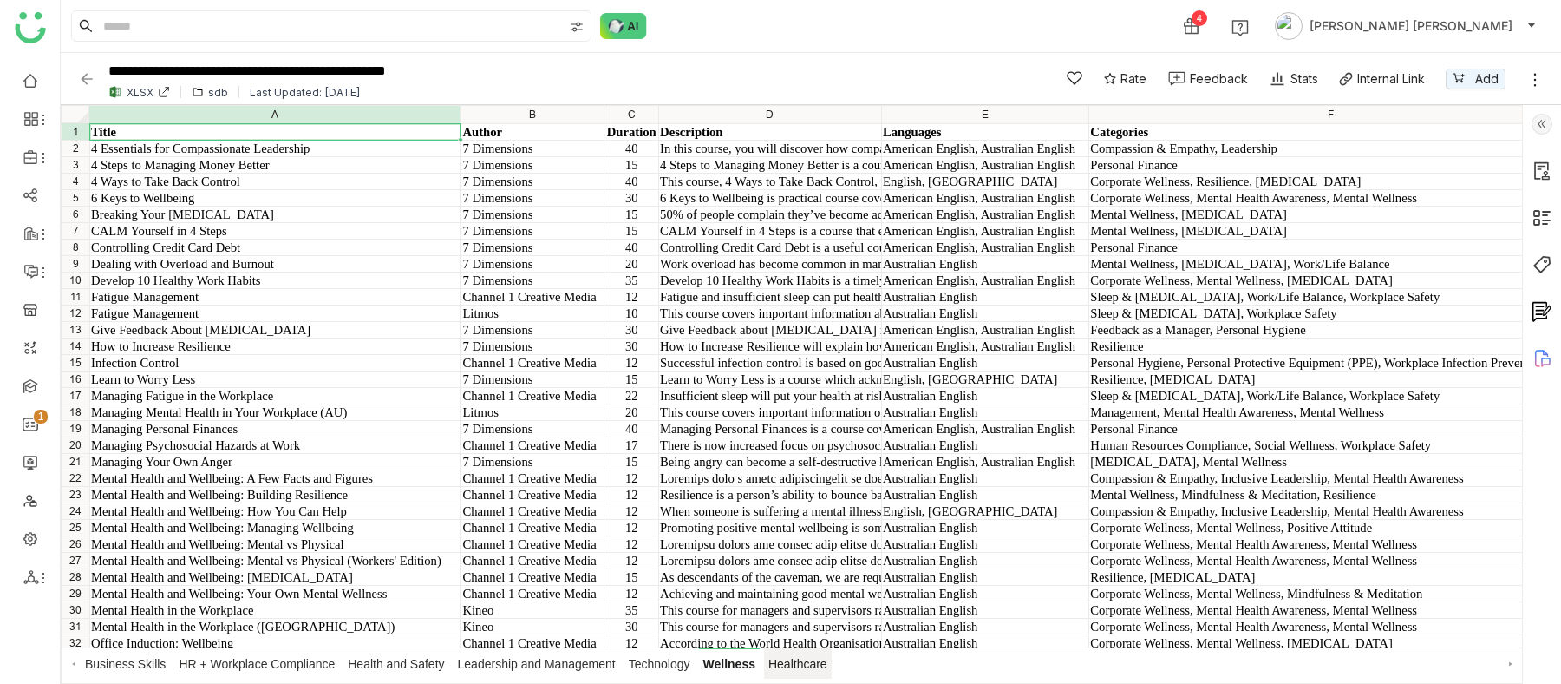
click at [800, 550] on span "Healthcare" at bounding box center [798, 663] width 68 height 30
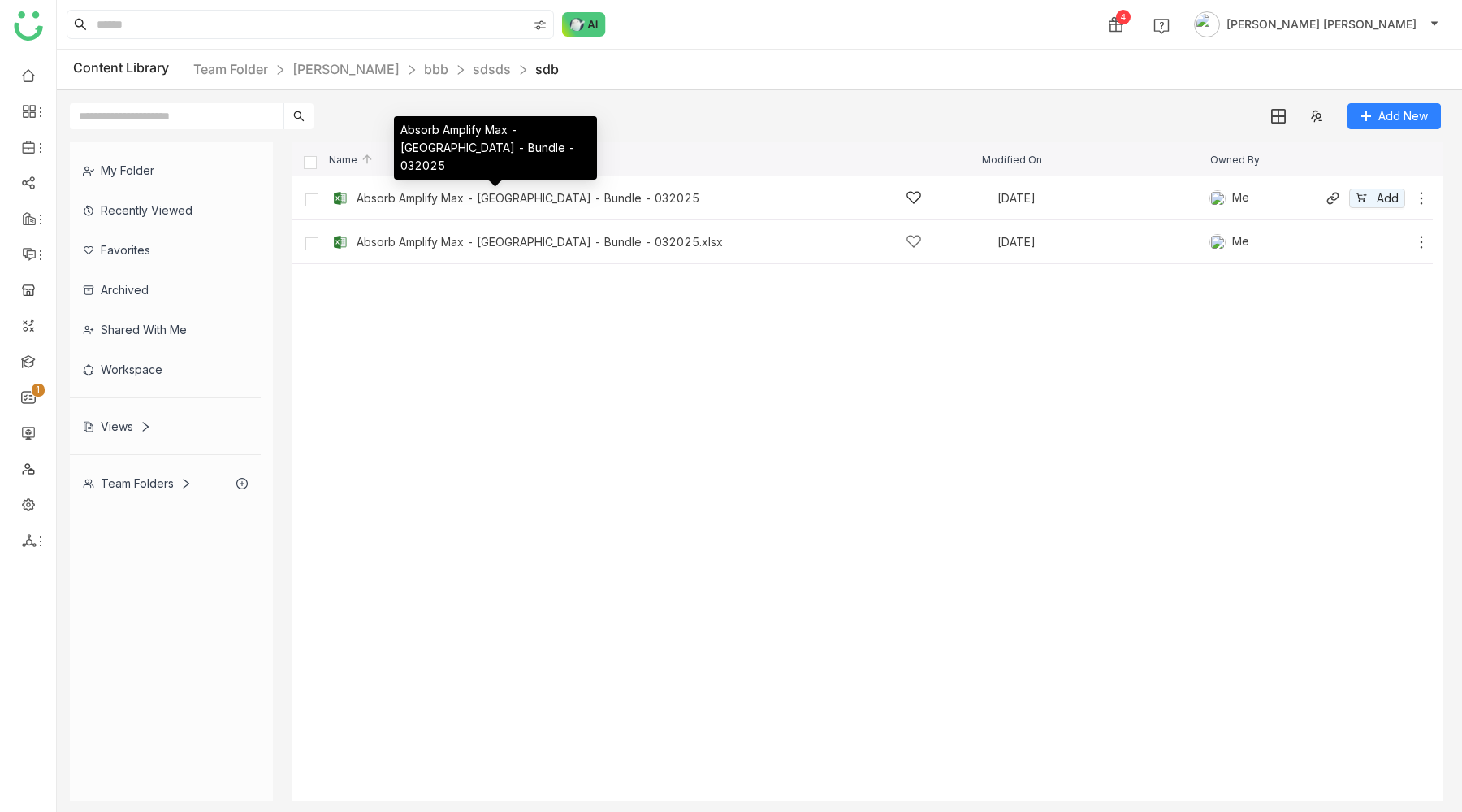
click at [494, 198] on div "Absorb Amplify Max - [GEOGRAPHIC_DATA] - Bundle - 032025" at bounding box center [528, 199] width 343 height 13
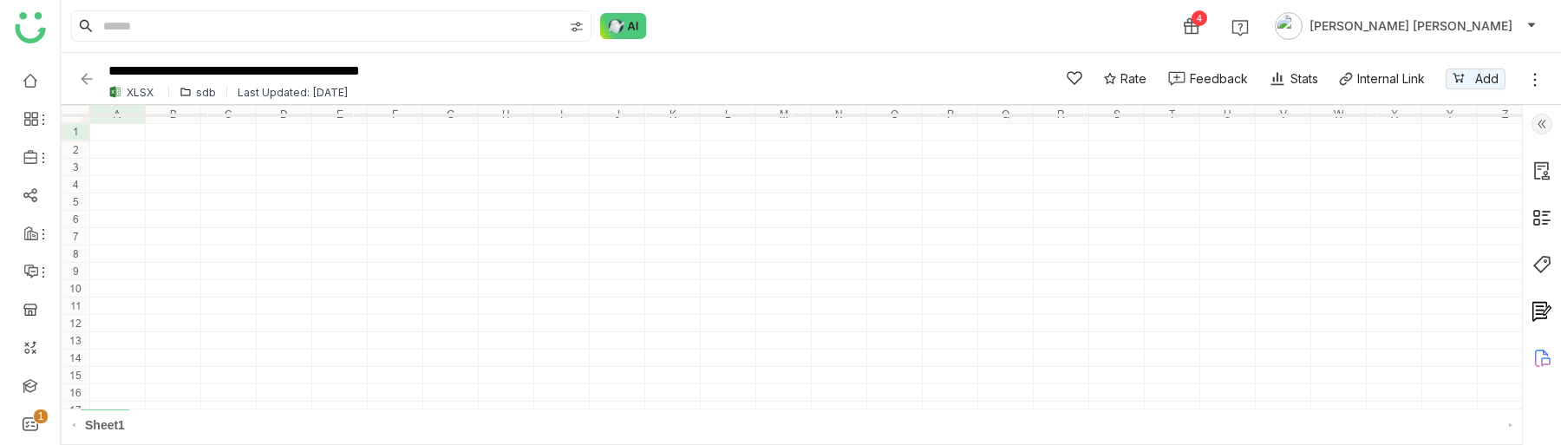
click at [88, 73] on img at bounding box center [86, 78] width 17 height 17
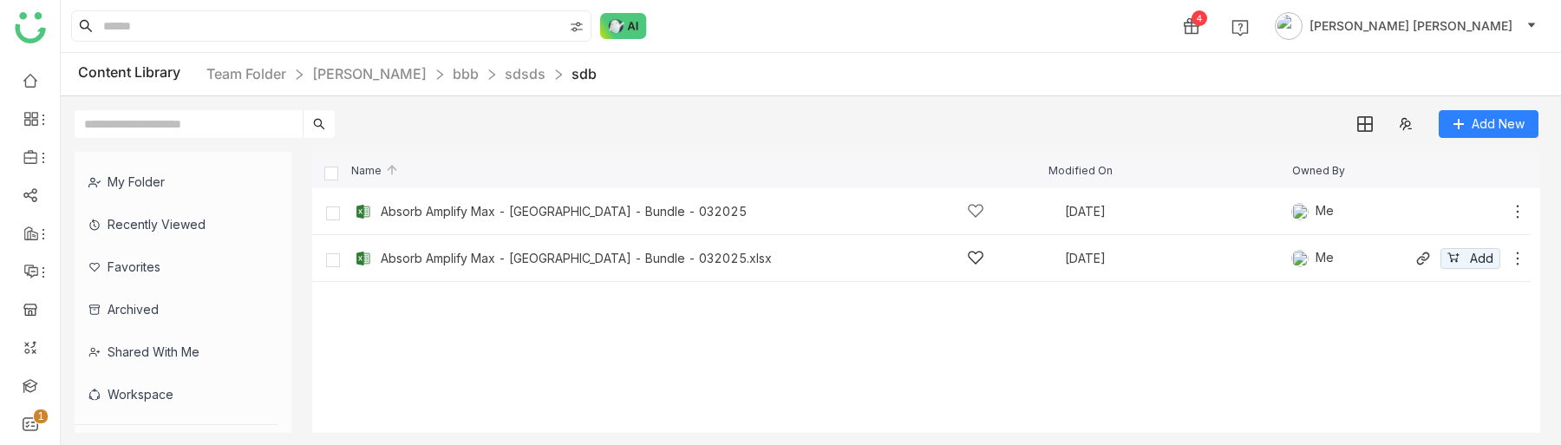
click at [1516, 259] on icon at bounding box center [1517, 258] width 17 height 17
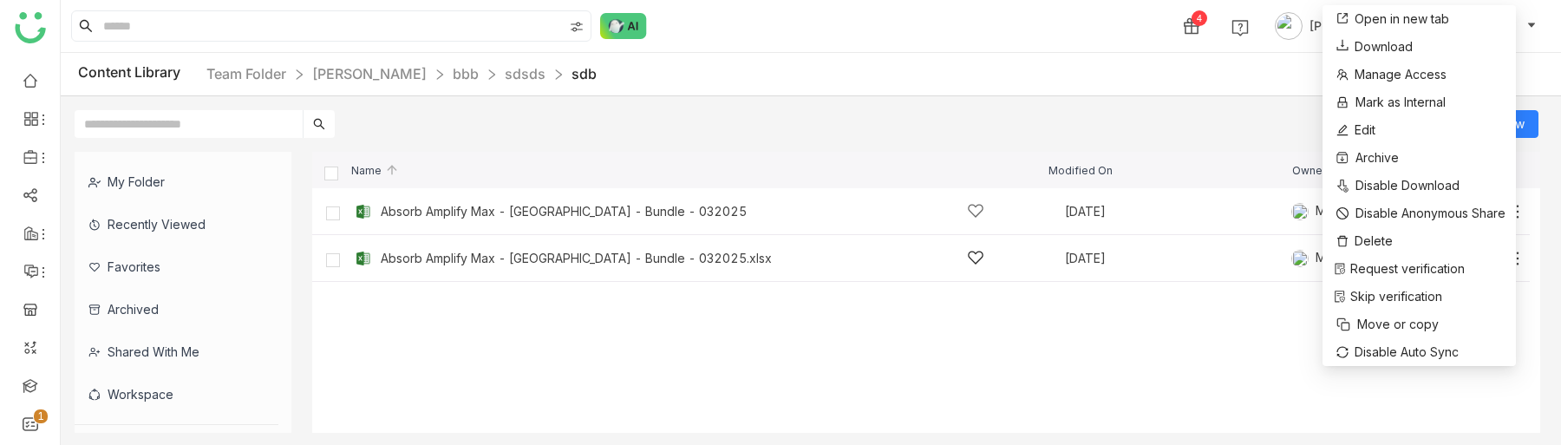
click at [1201, 259] on div "Sep 17, 2025" at bounding box center [1178, 258] width 226 height 12
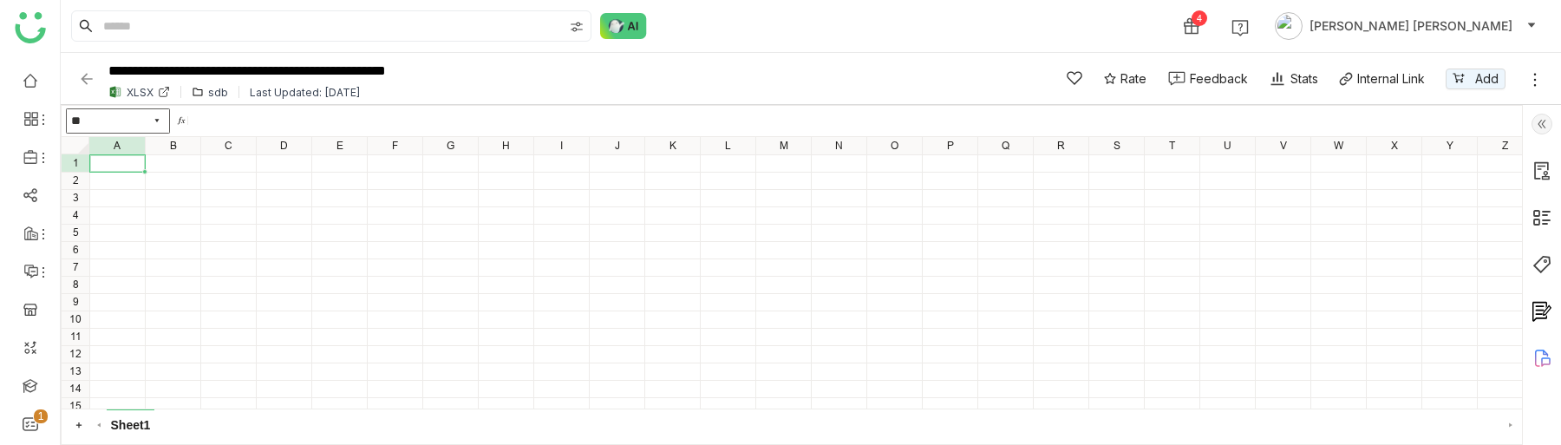
click at [1530, 79] on icon at bounding box center [1535, 79] width 17 height 17
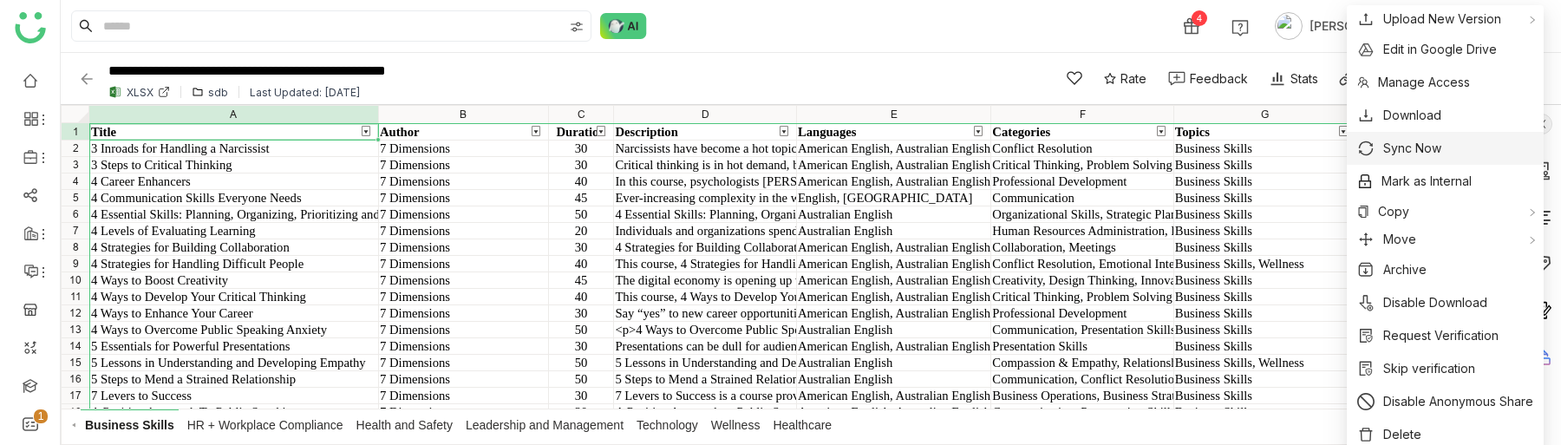
click at [1420, 160] on li "Sync Now" at bounding box center [1445, 148] width 197 height 33
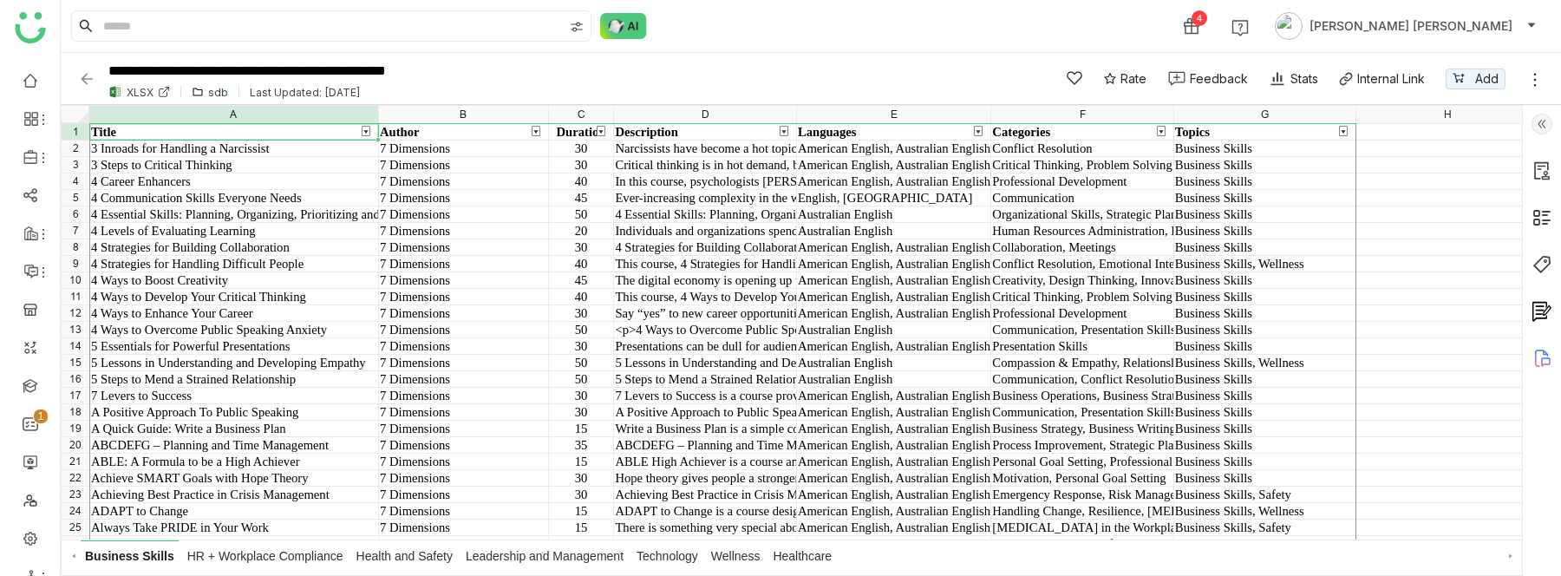
click at [1529, 72] on icon at bounding box center [1535, 79] width 17 height 17
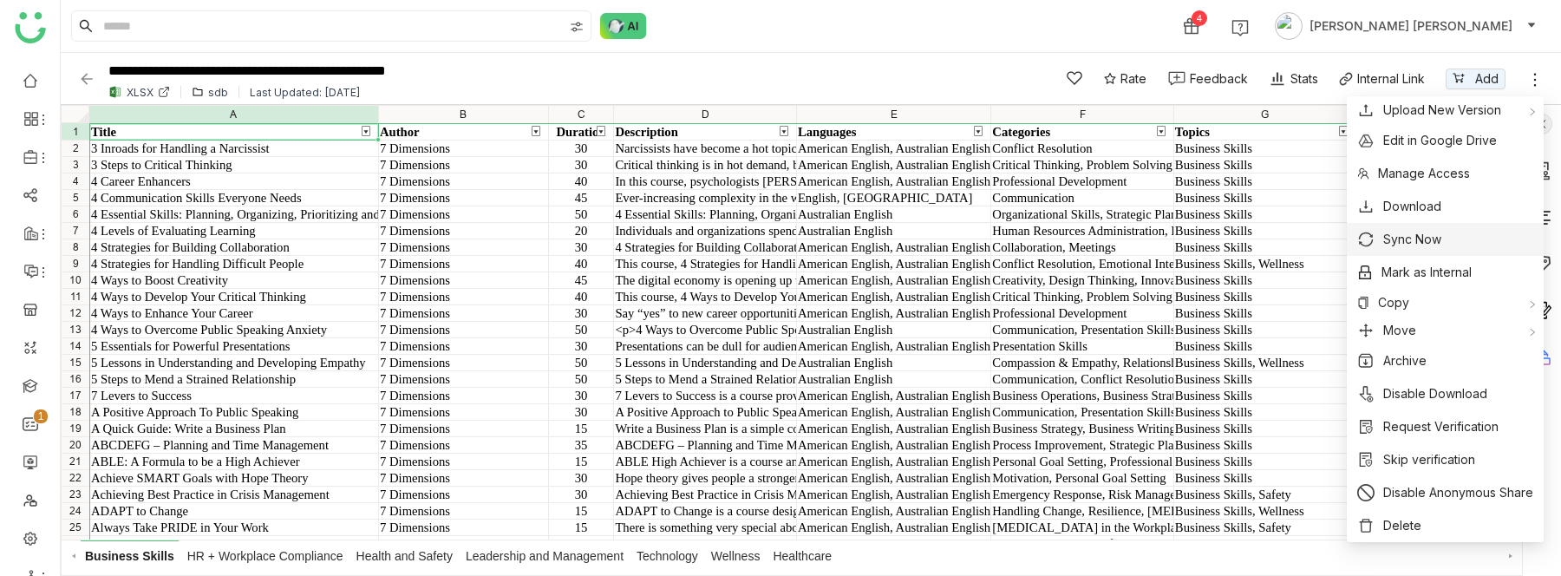
click at [1422, 237] on span "Sync Now" at bounding box center [1413, 239] width 58 height 19
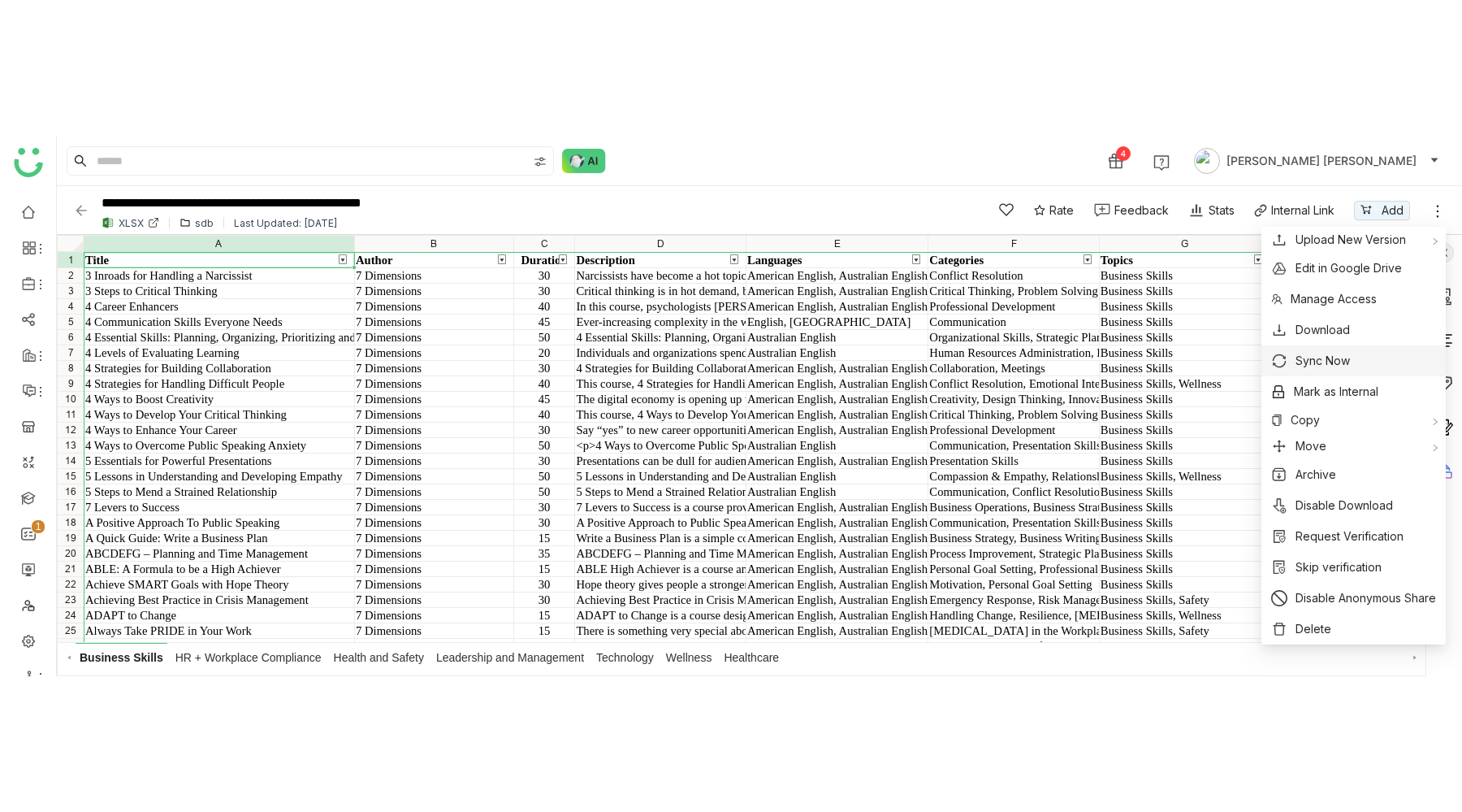
scroll to position [0, 52]
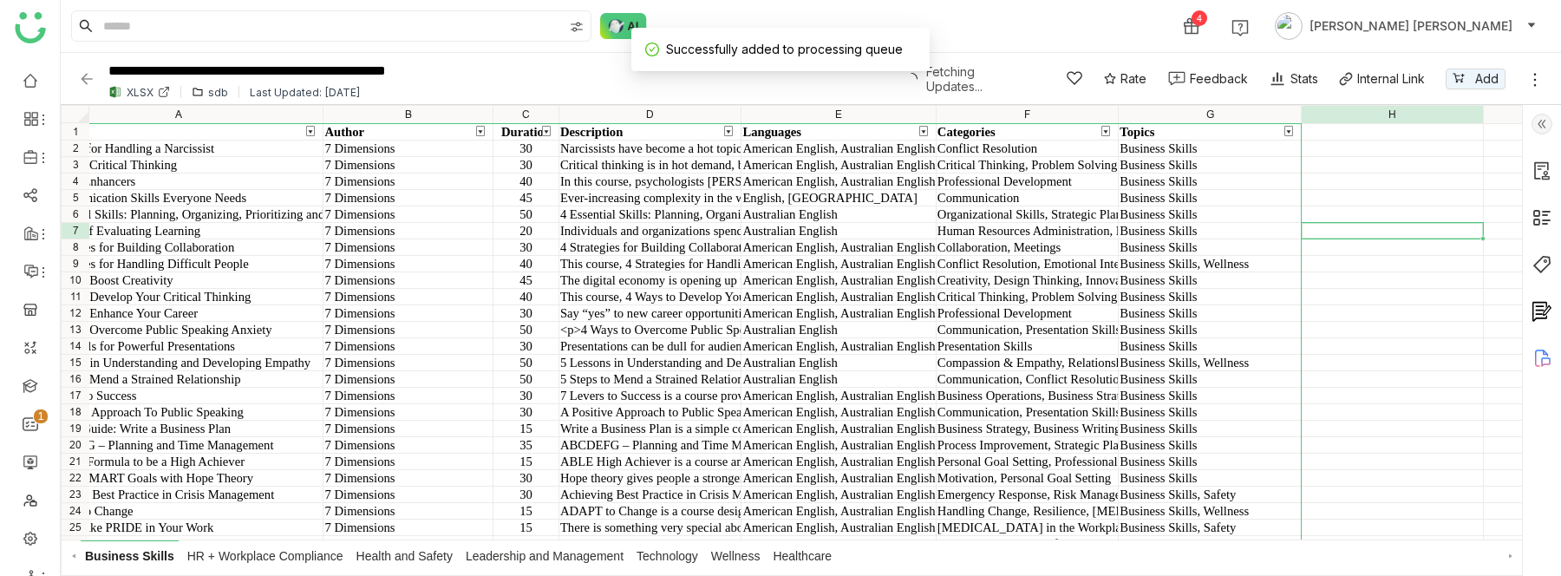
click at [1422, 237] on div "Title Author Duration Description Languages Categories Topics 3 Inroads for Han…" at bounding box center [792, 323] width 1461 height 434
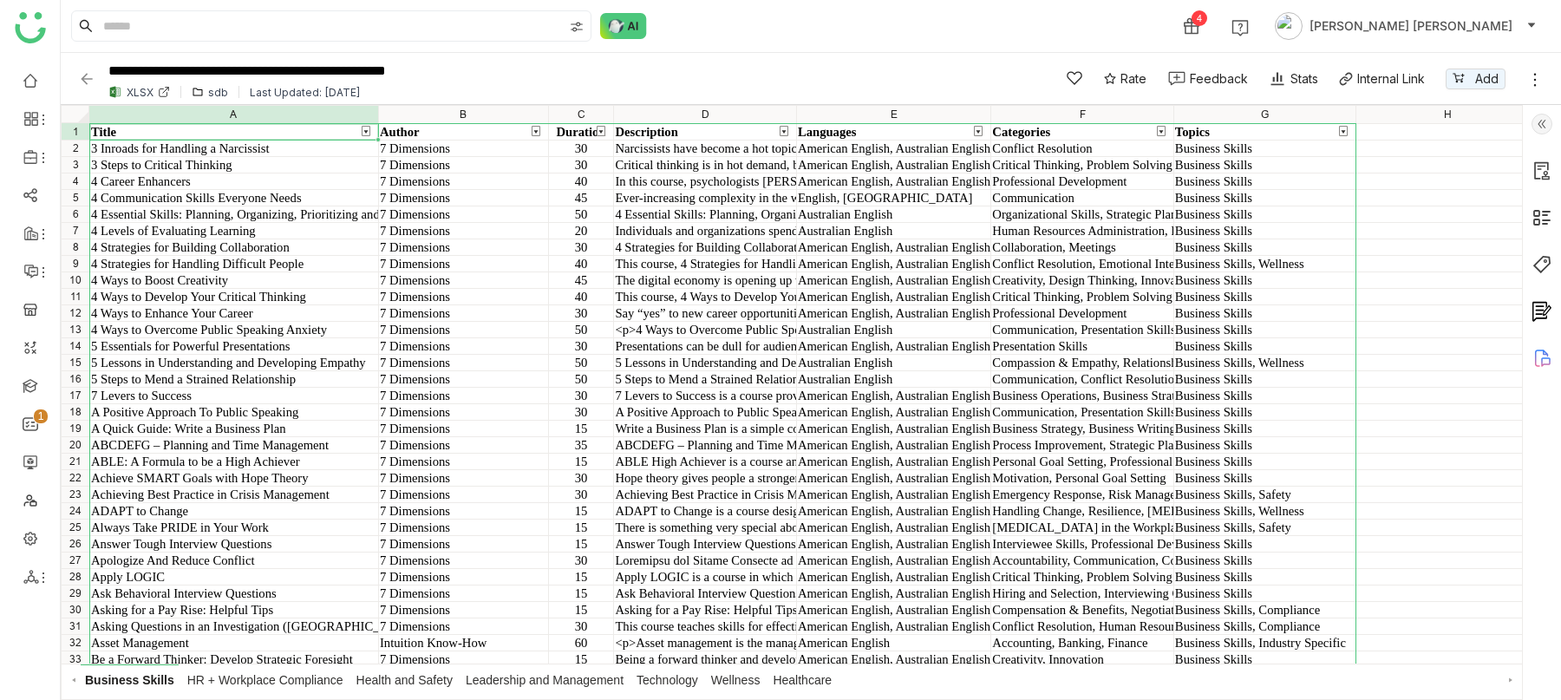
click at [82, 75] on img at bounding box center [86, 78] width 17 height 17
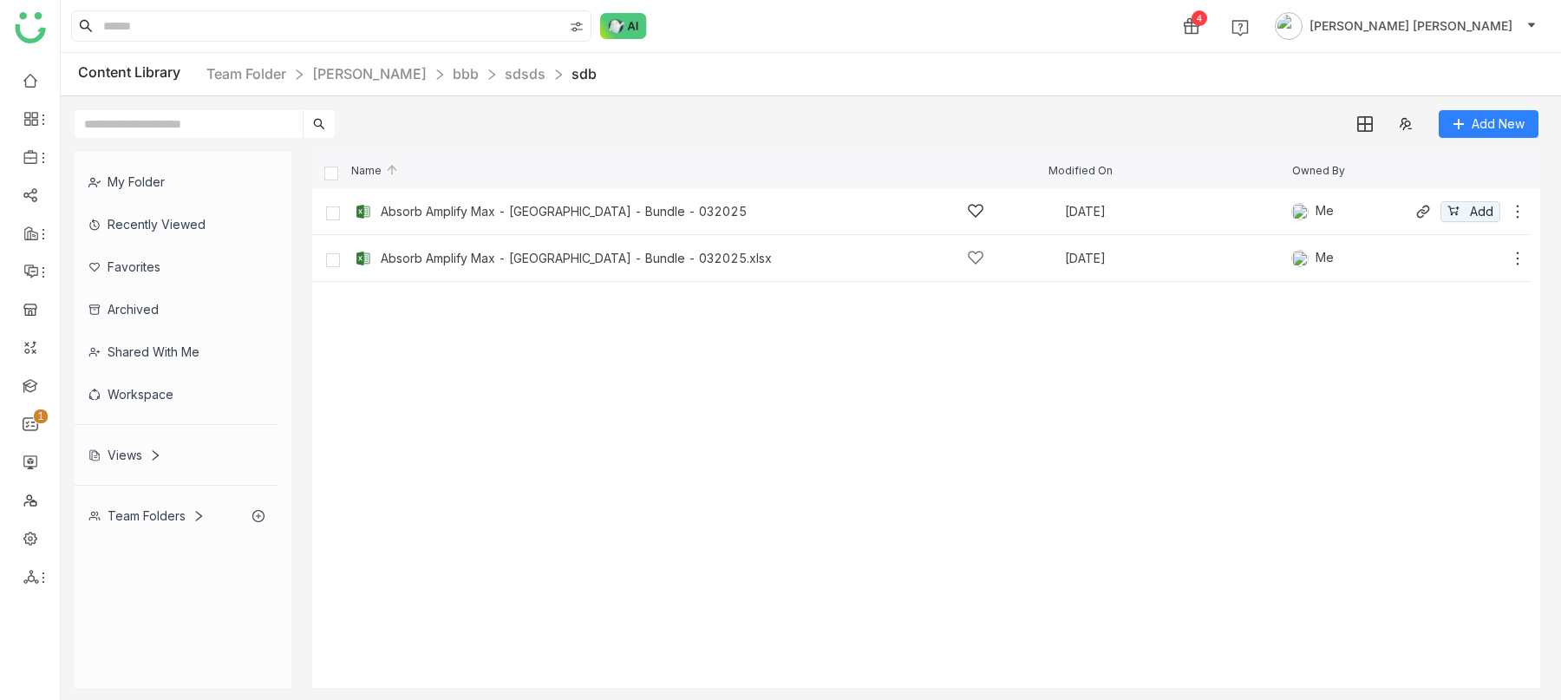
click at [490, 216] on div "Absorb Amplify Max - [GEOGRAPHIC_DATA] - Bundle - 032025" at bounding box center [564, 212] width 366 height 14
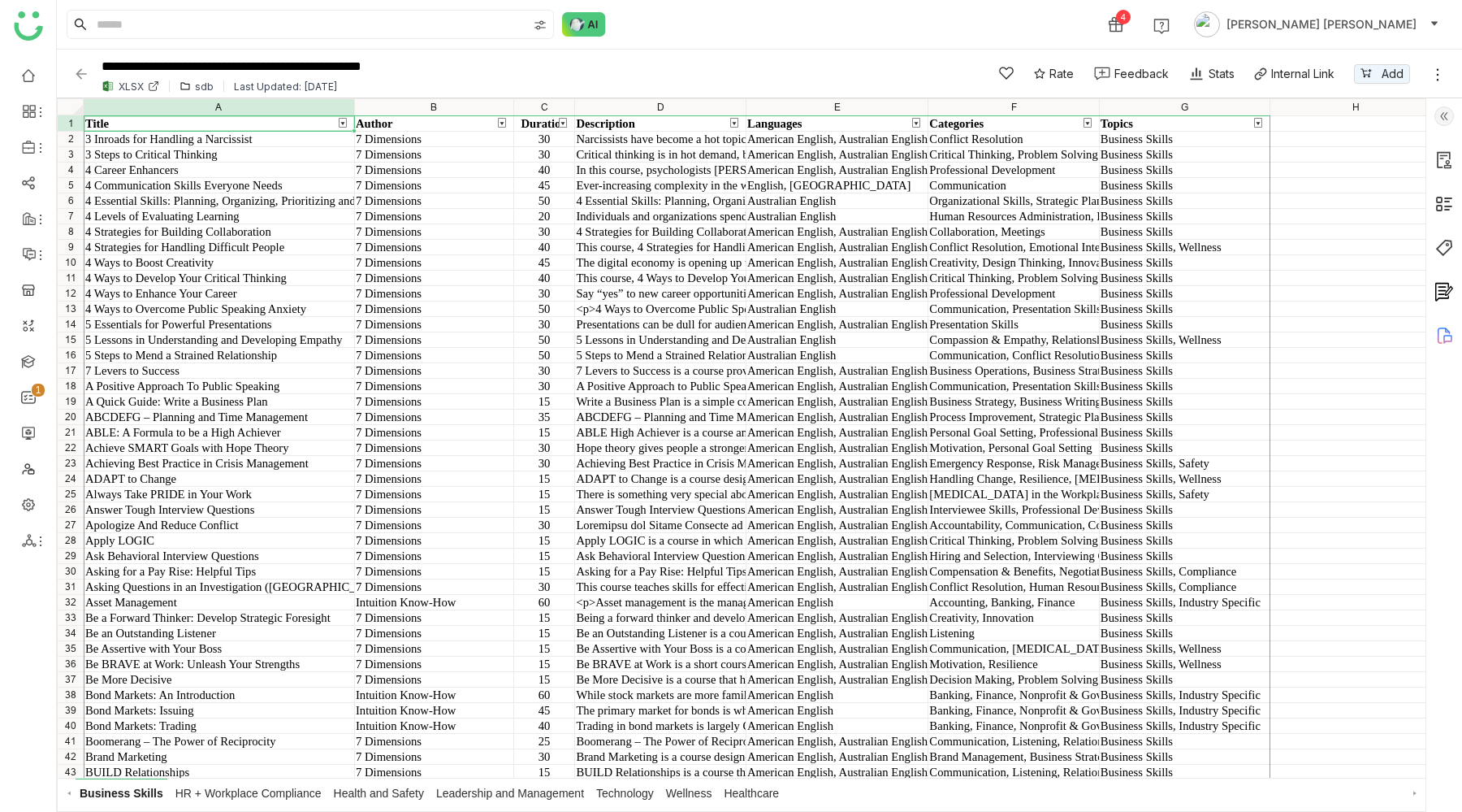
click at [80, 77] on img at bounding box center [81, 73] width 16 height 16
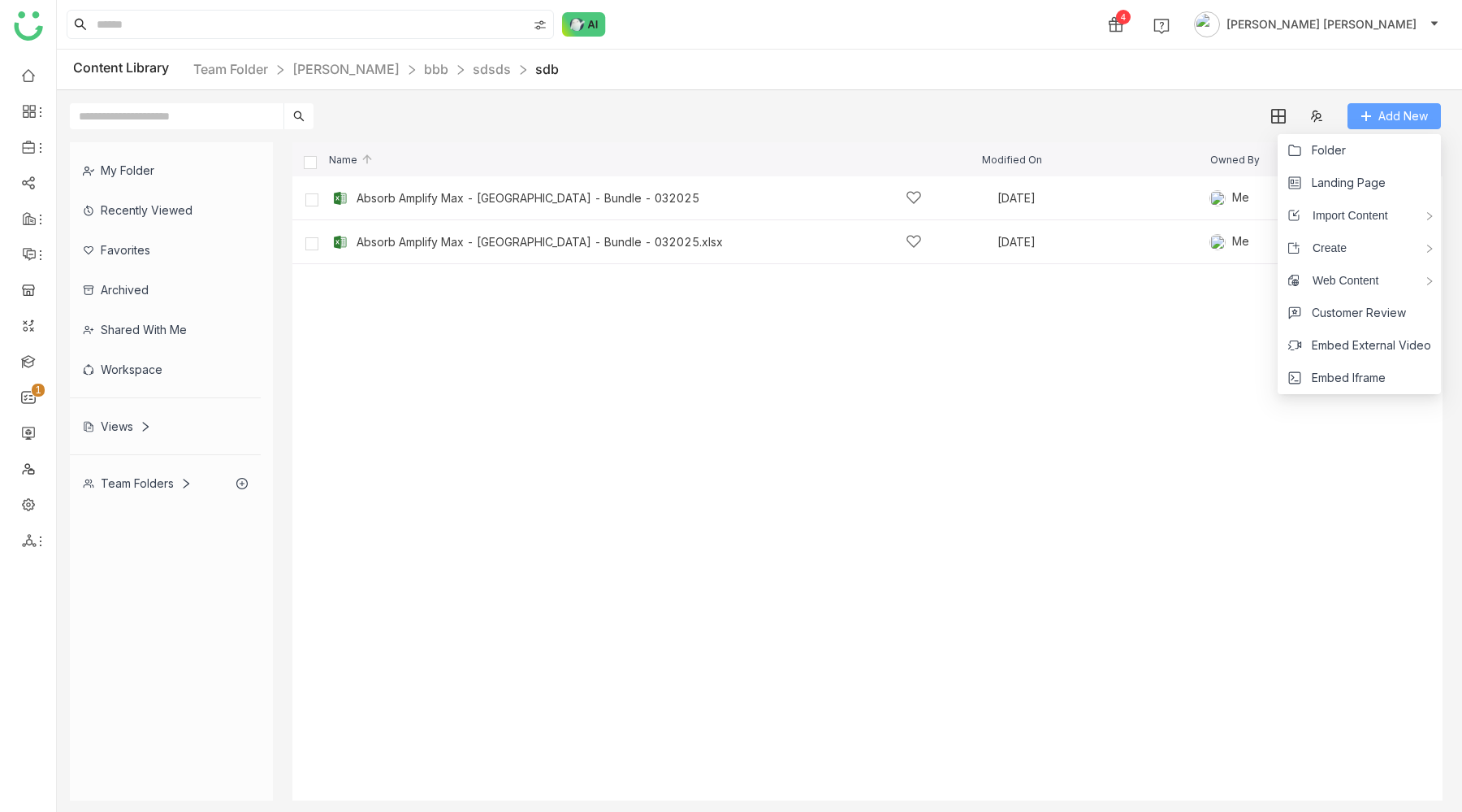
click at [1385, 113] on span "Add New" at bounding box center [1403, 116] width 50 height 18
click at [1350, 150] on li "Folder" at bounding box center [1360, 150] width 163 height 33
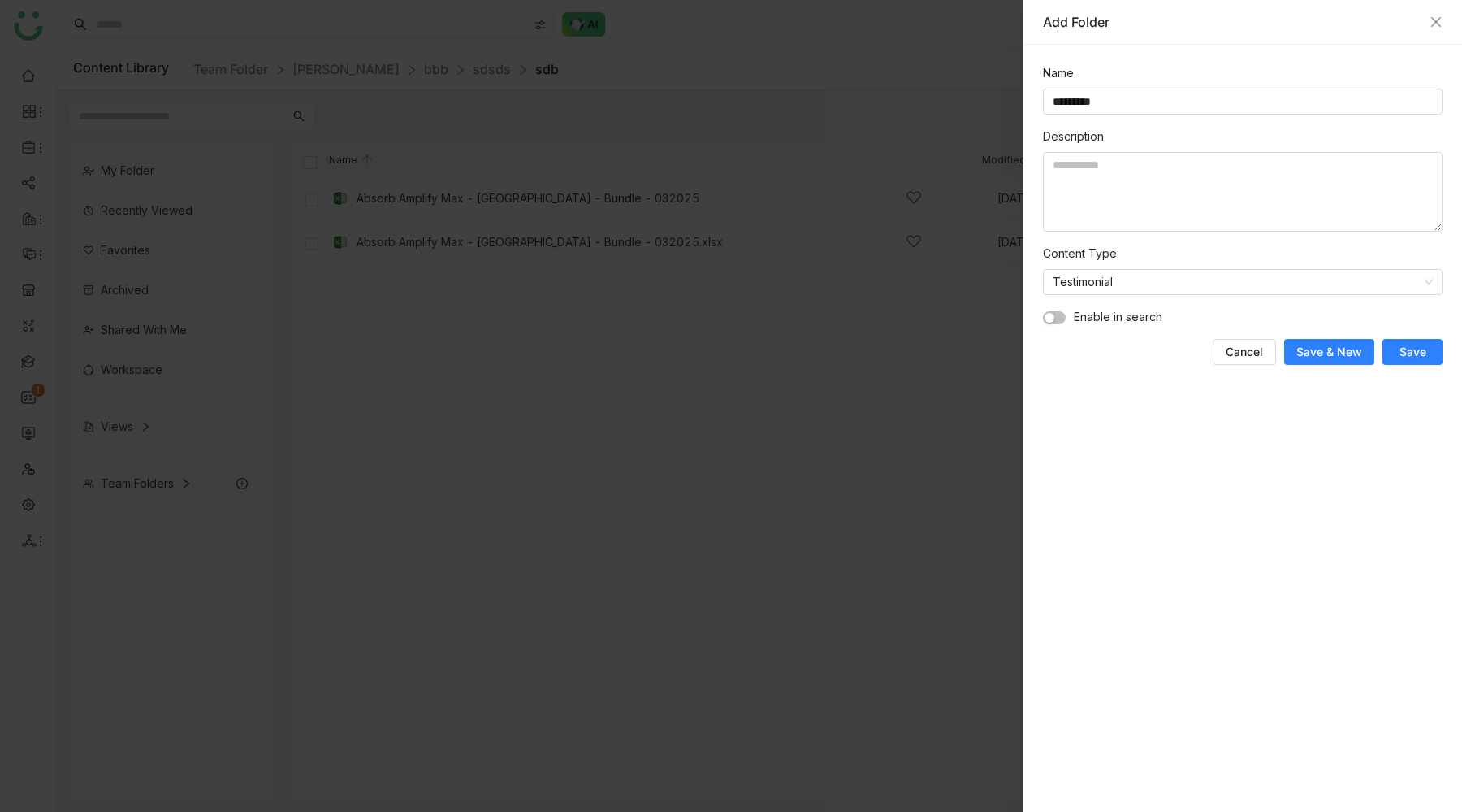
type input "*********"
click at [1404, 351] on span "Save" at bounding box center [1413, 351] width 27 height 16
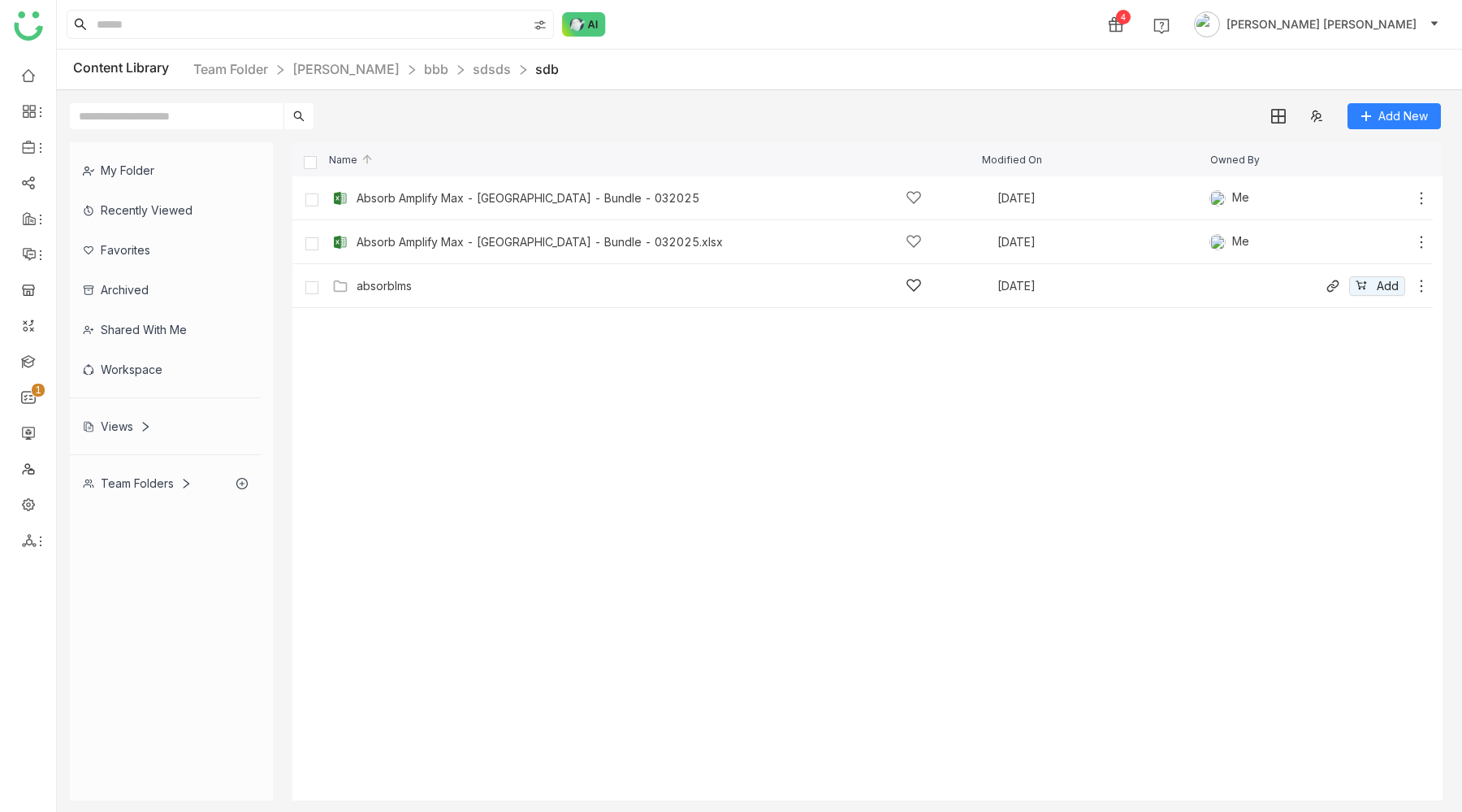
click at [391, 291] on div "absorblms" at bounding box center [384, 286] width 55 height 13
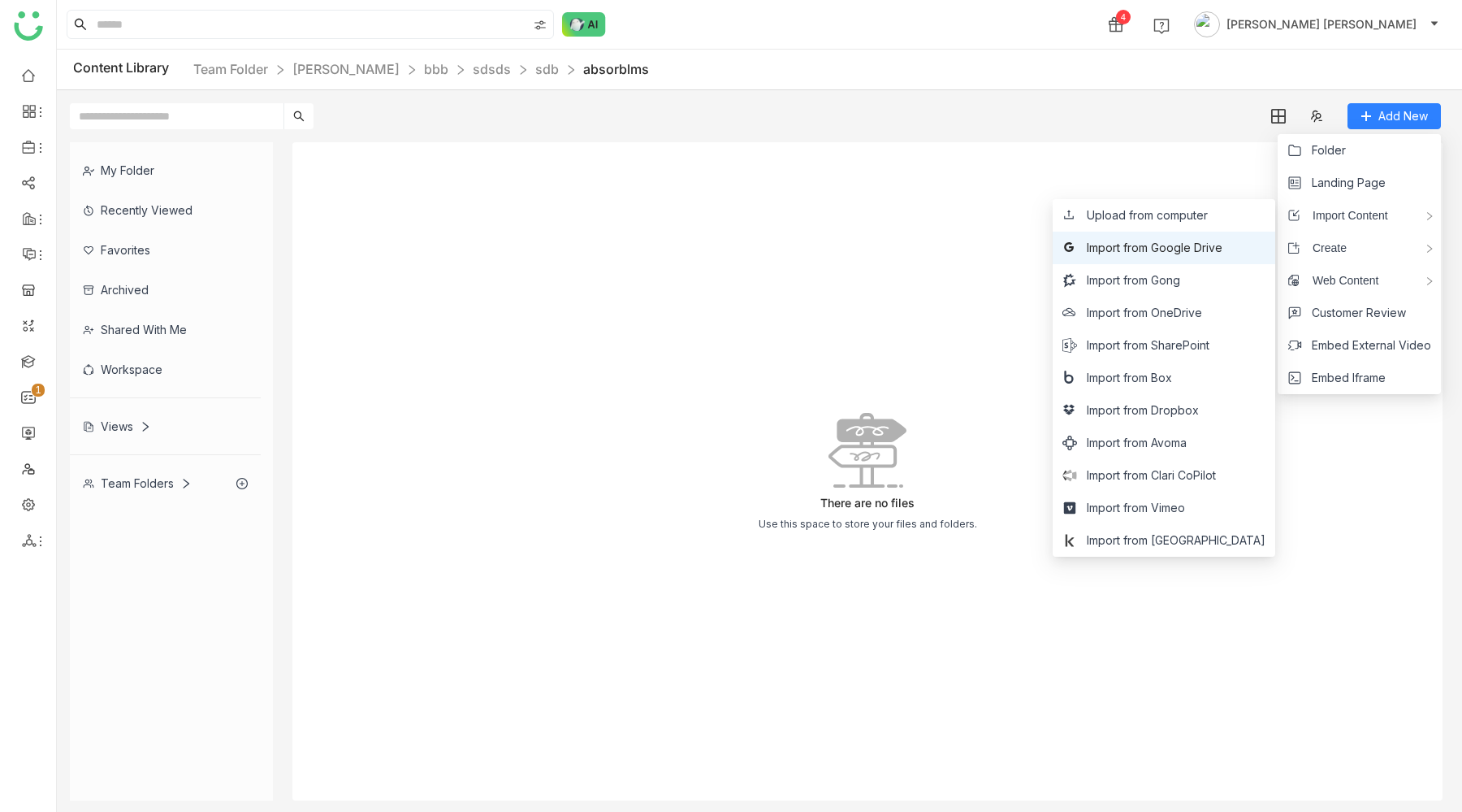
click at [1223, 249] on span "Import from Google Drive" at bounding box center [1155, 247] width 136 height 18
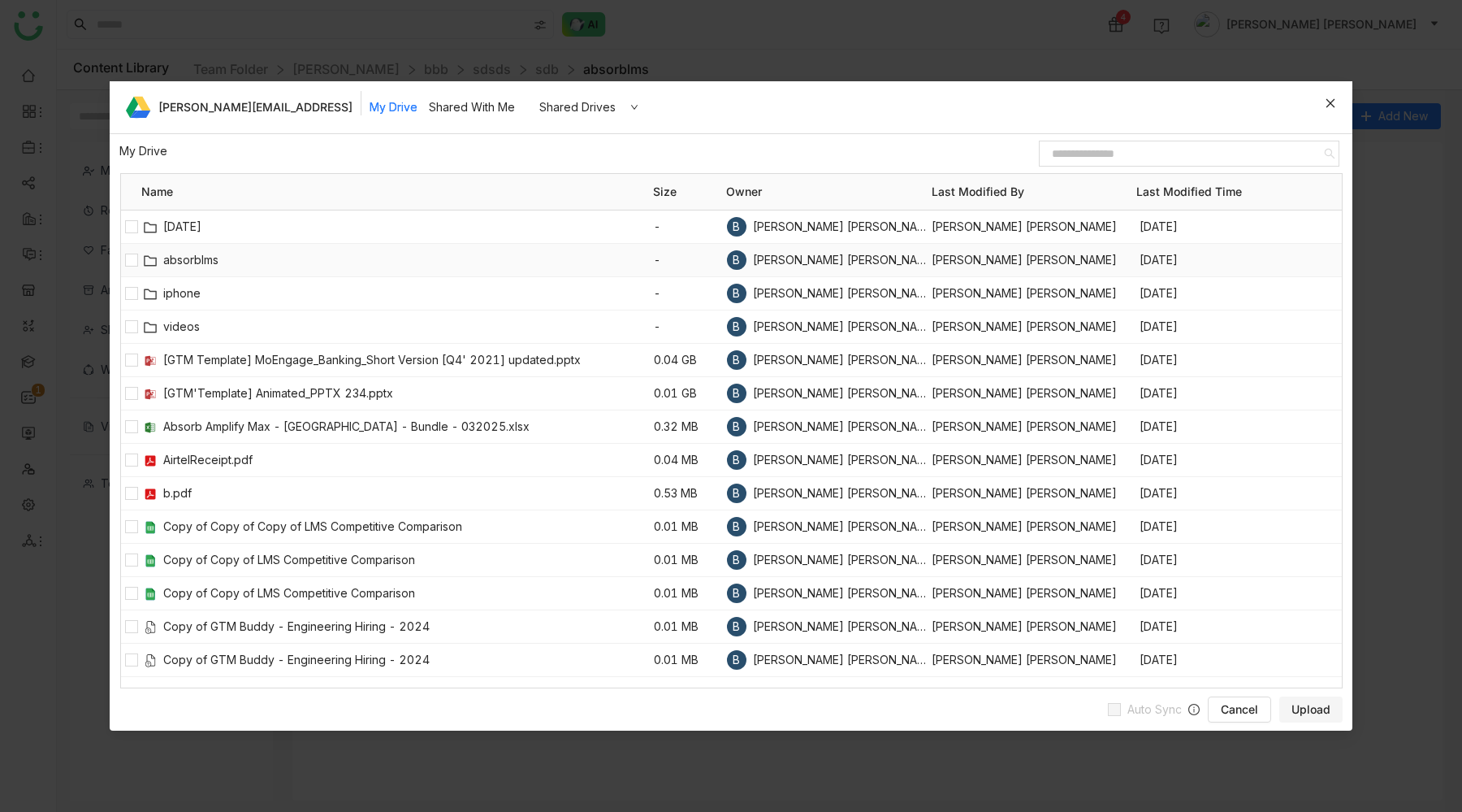
click at [198, 261] on span "absorblms" at bounding box center [408, 259] width 491 height 18
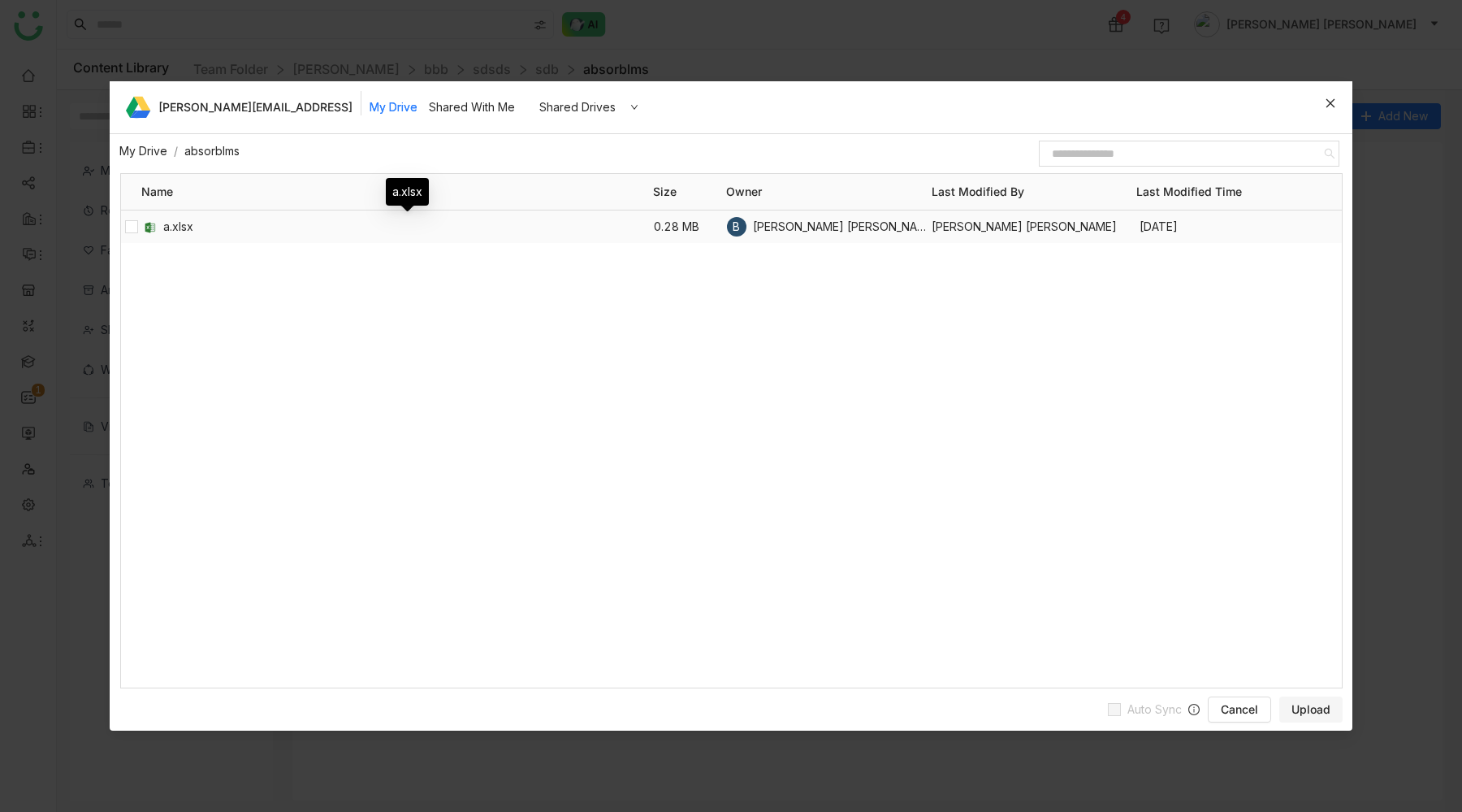
click at [189, 220] on span "a.xlsx" at bounding box center [408, 226] width 491 height 18
click at [1156, 707] on span "Auto Sync" at bounding box center [1155, 709] width 67 height 18
click at [1167, 704] on span "Auto Sync" at bounding box center [1155, 709] width 67 height 18
click at [1290, 709] on button "Upload" at bounding box center [1311, 709] width 64 height 26
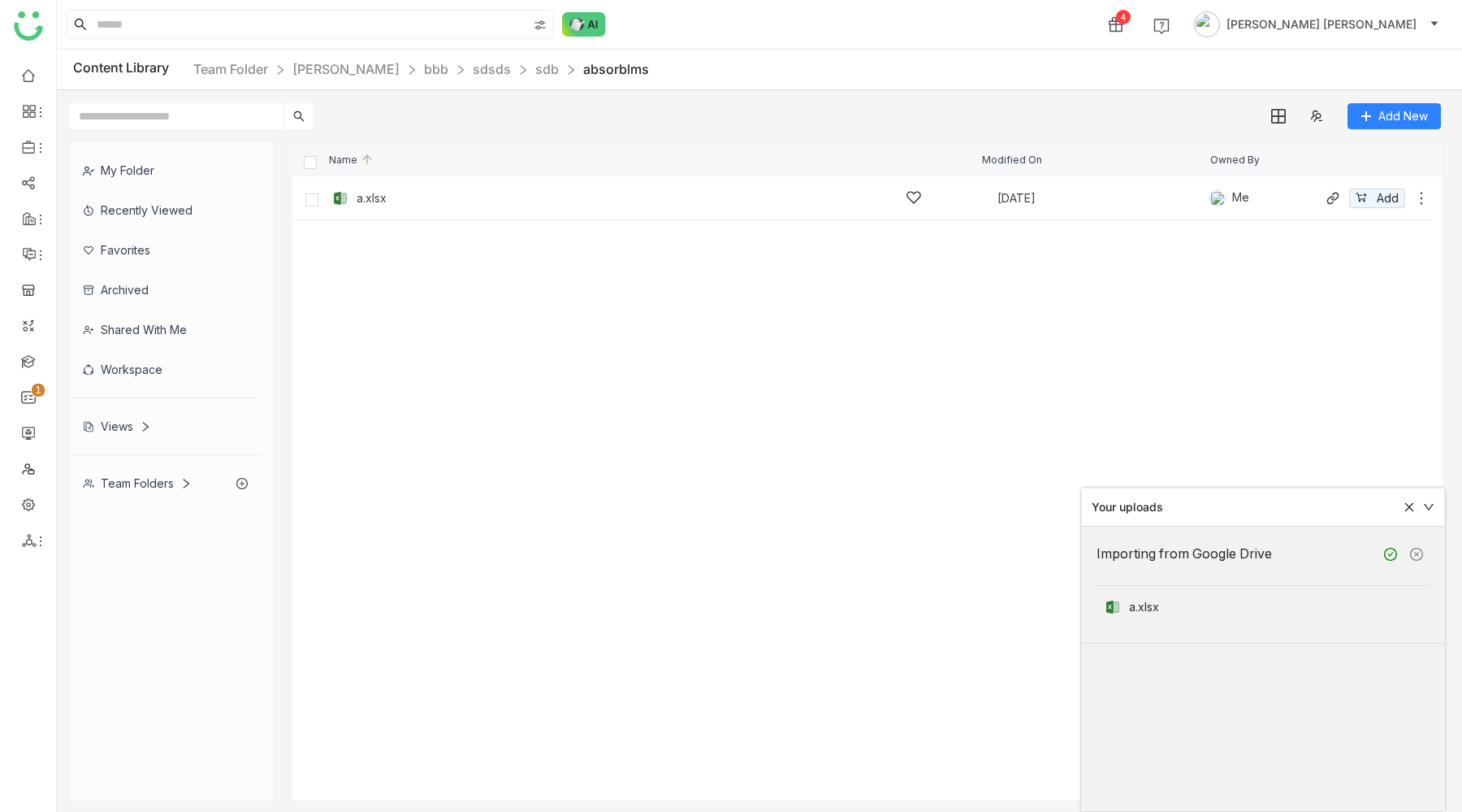
click at [390, 200] on div "a.xlsx" at bounding box center [640, 198] width 566 height 17
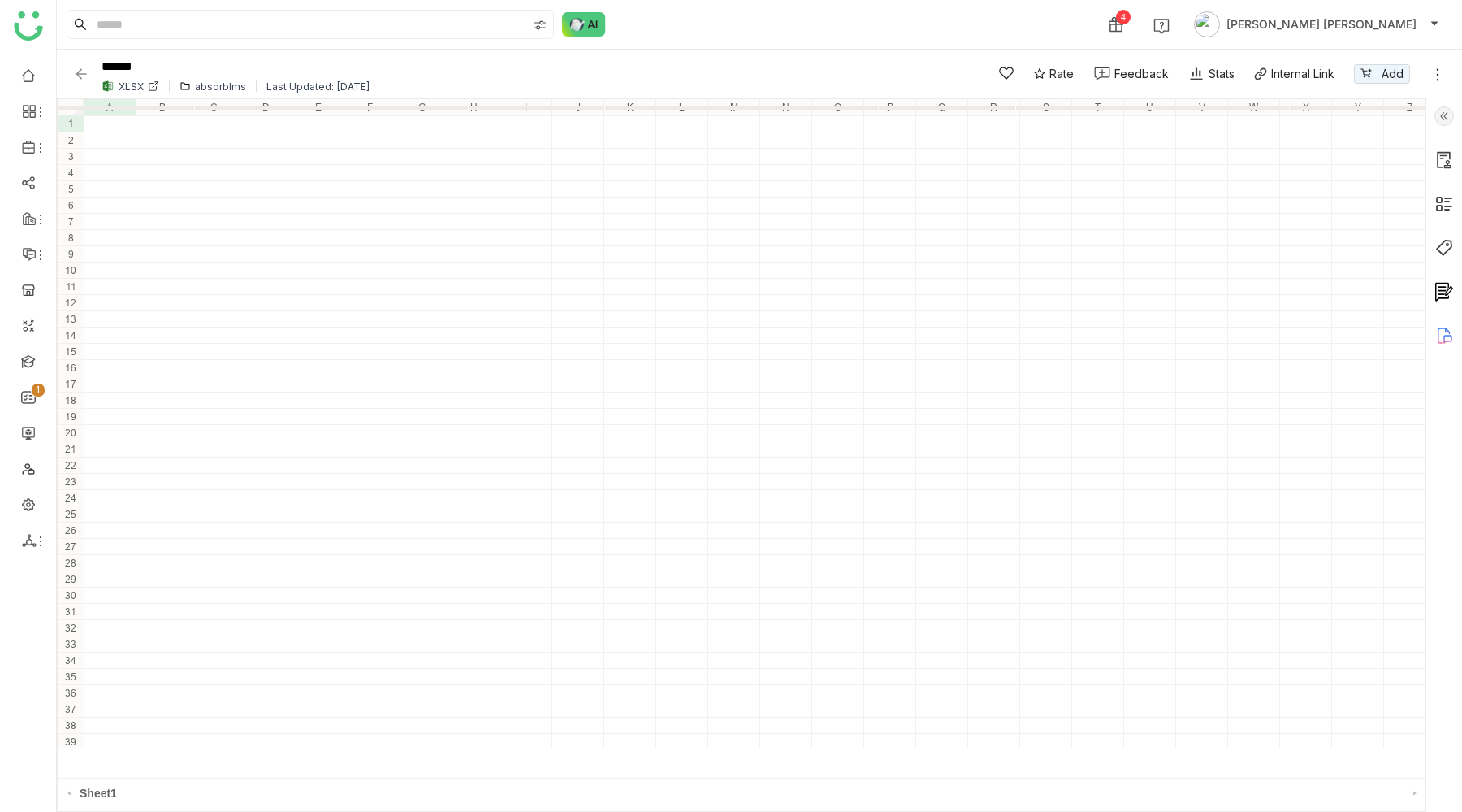
click at [1441, 78] on icon at bounding box center [1438, 74] width 16 height 16
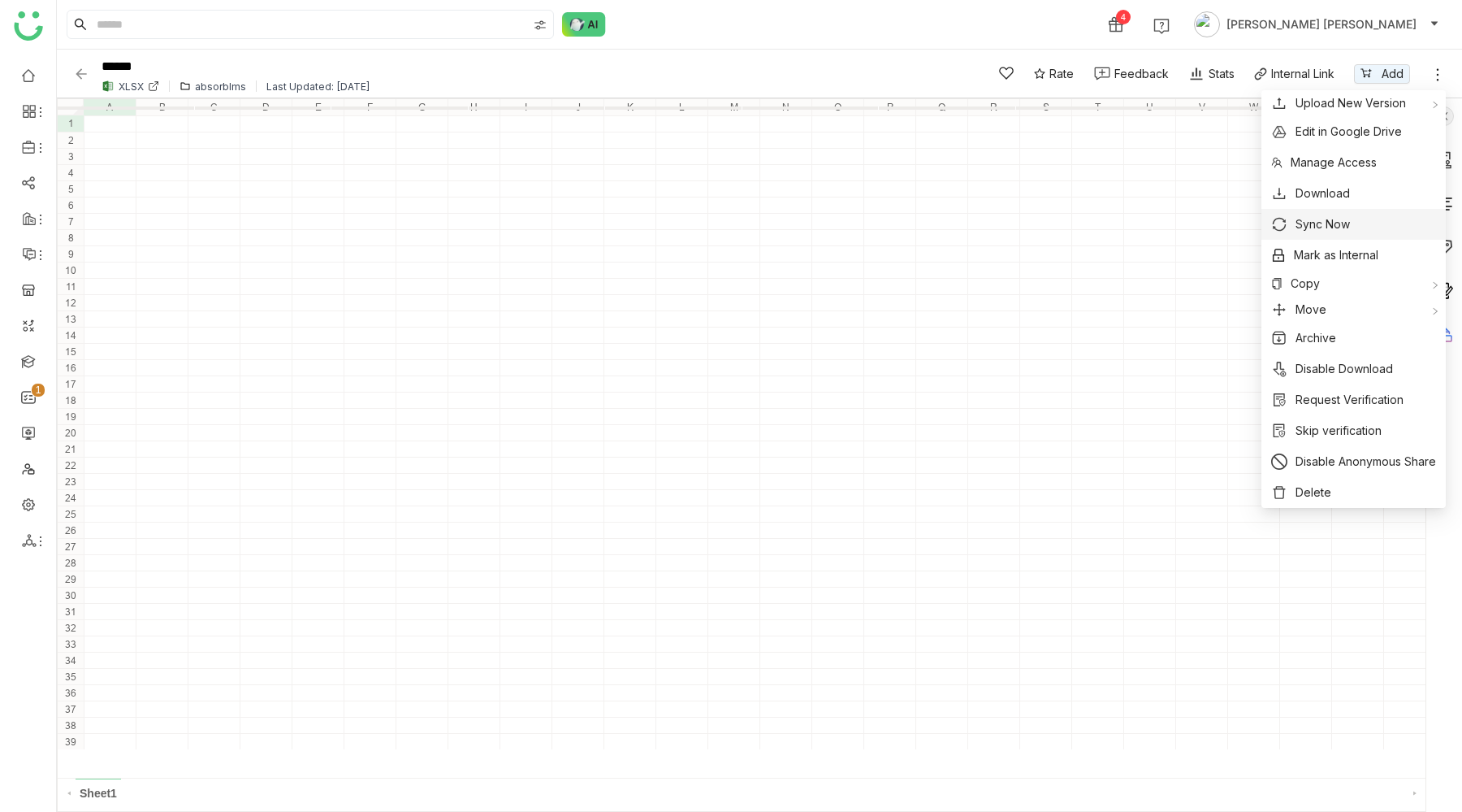
click at [1291, 228] on button "Sync Now" at bounding box center [1354, 224] width 165 height 18
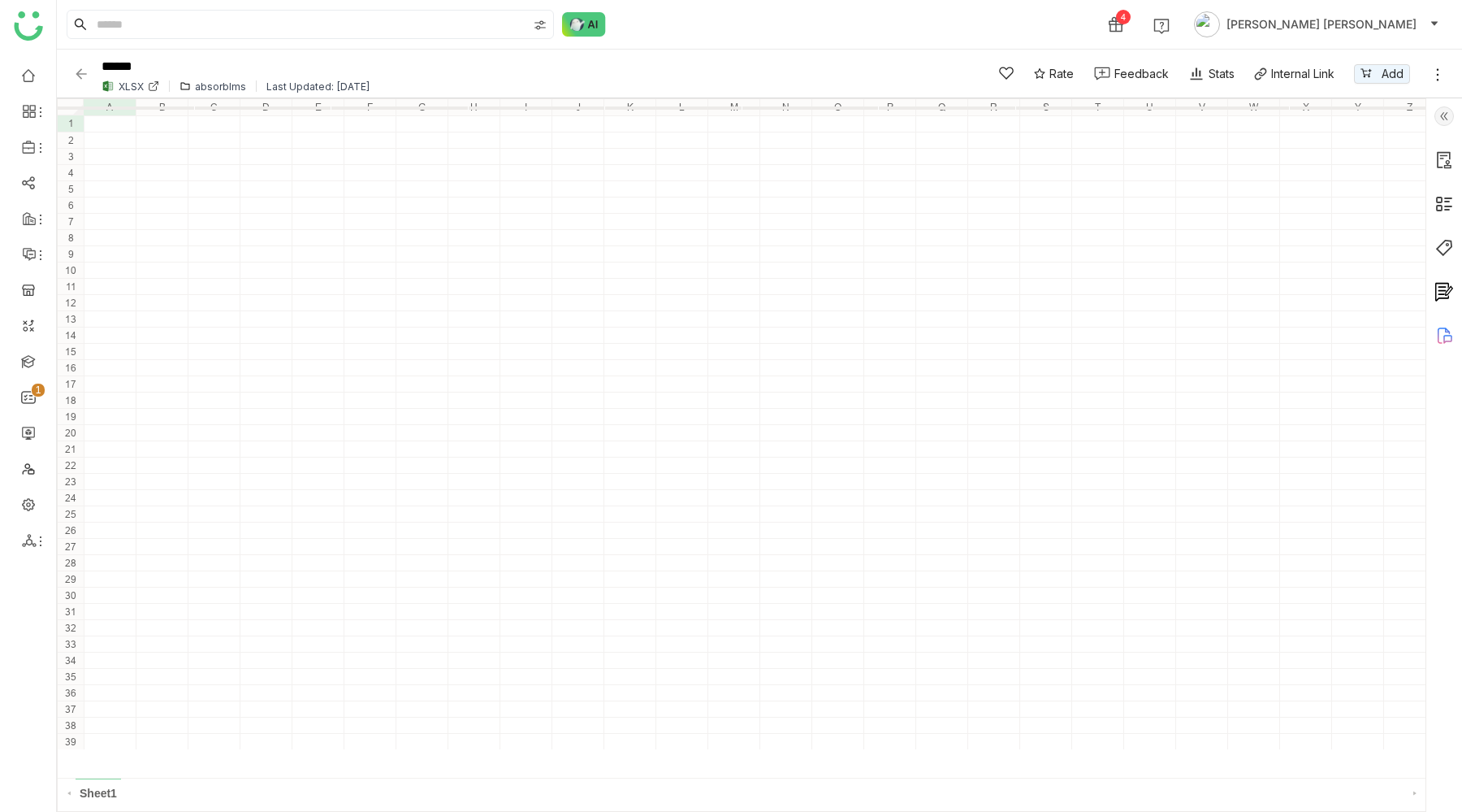
click at [1442, 79] on icon at bounding box center [1438, 74] width 16 height 16
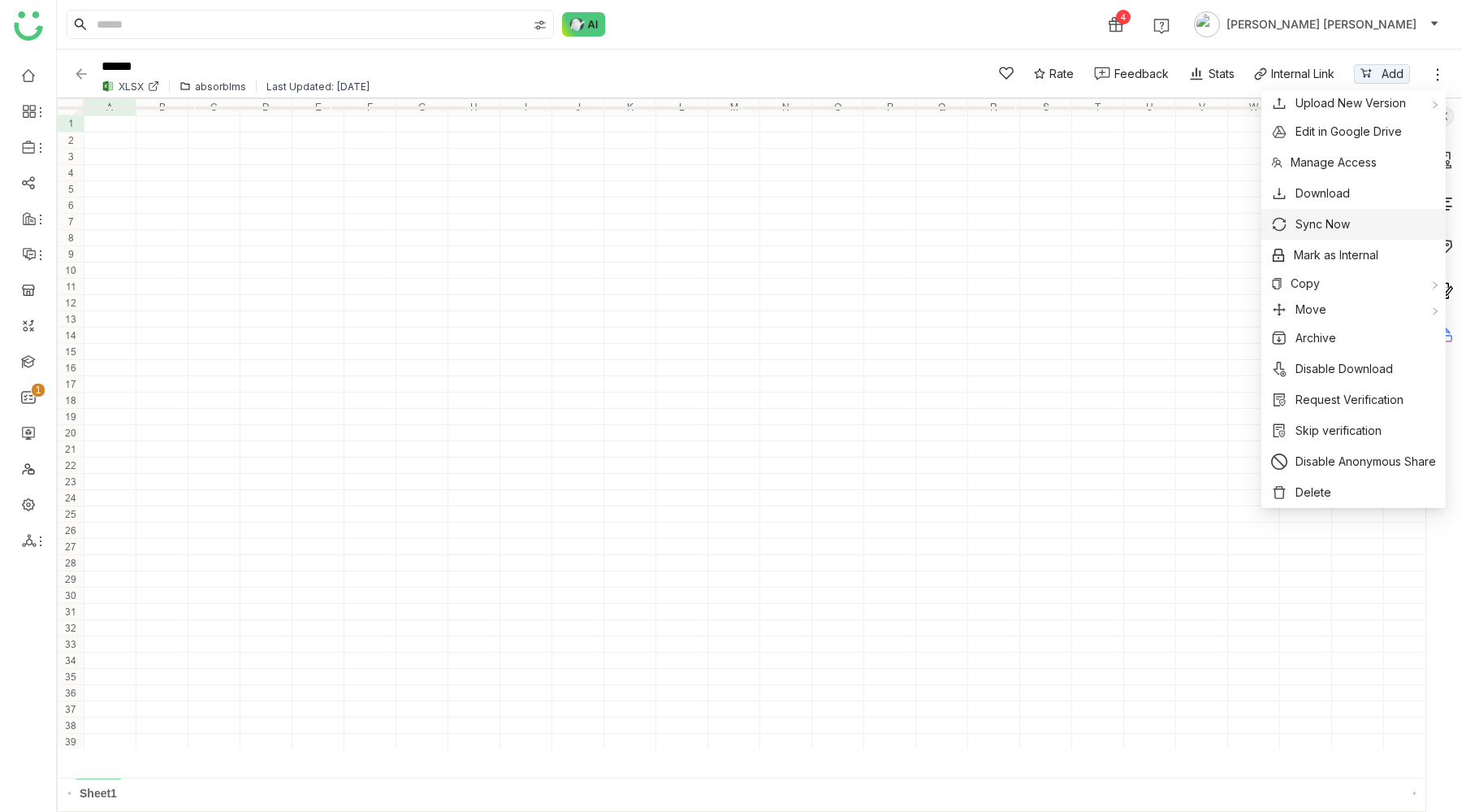
click at [1307, 224] on span "Sync Now" at bounding box center [1323, 224] width 54 height 18
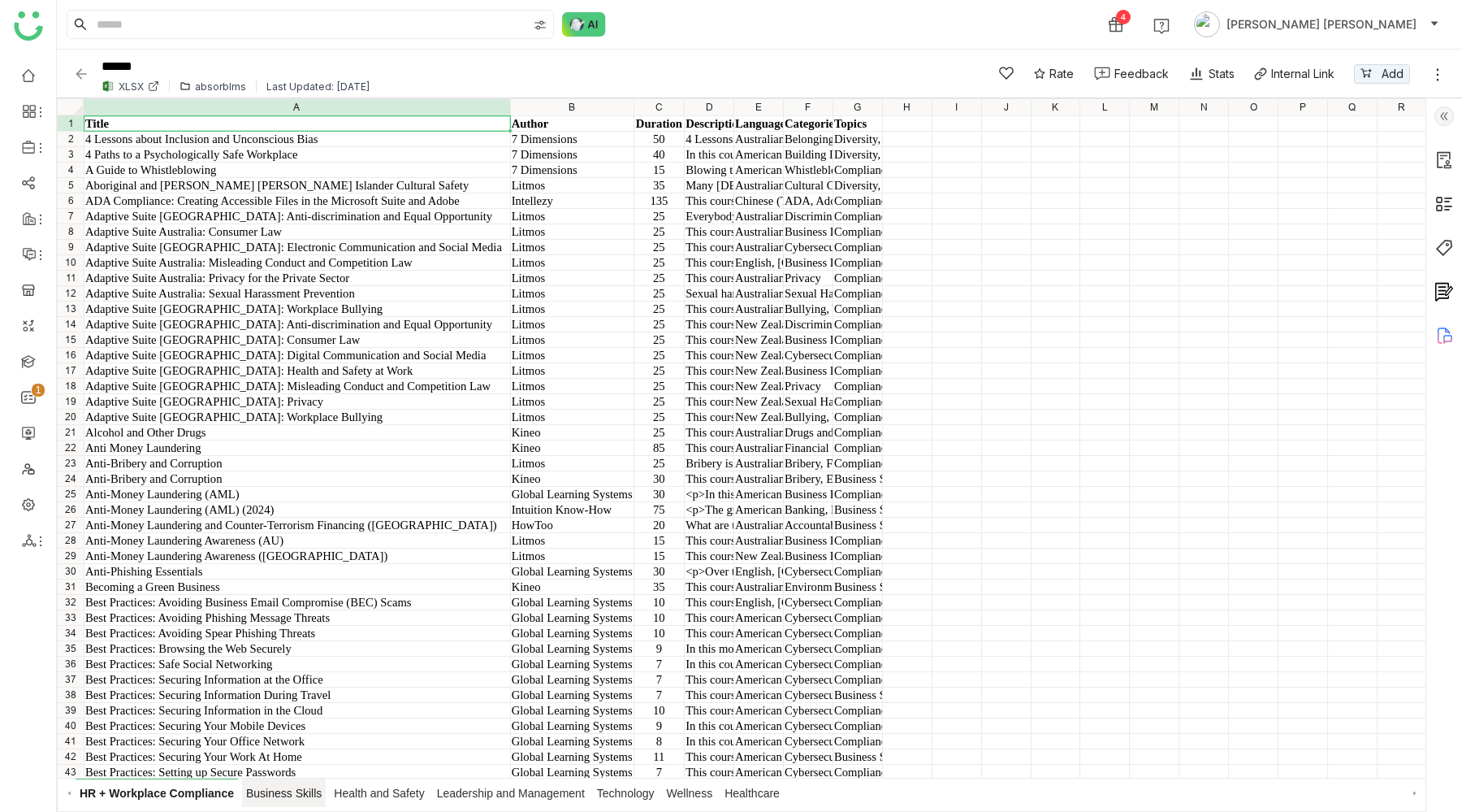
click at [281, 792] on span "Business Skills" at bounding box center [284, 792] width 83 height 28
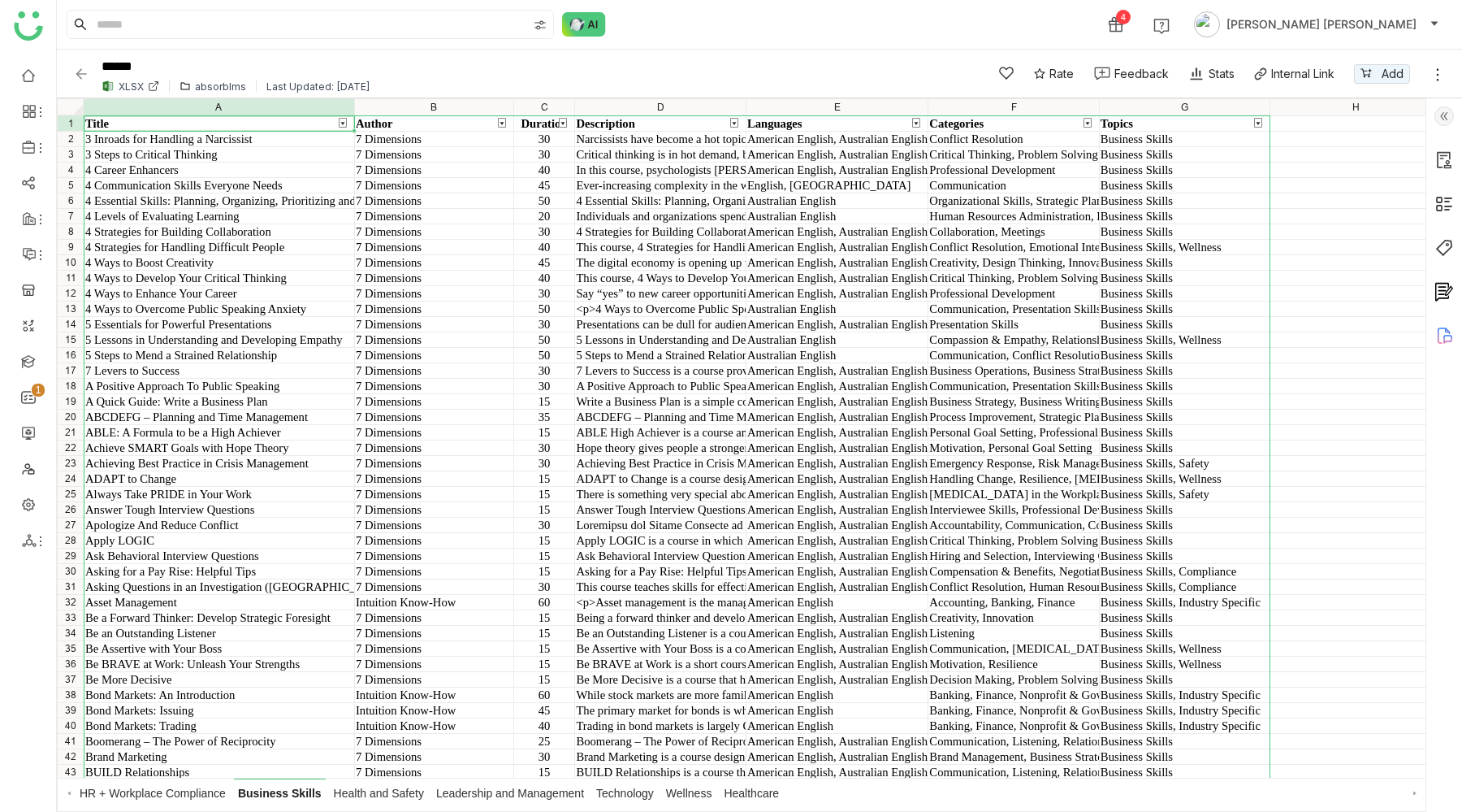
click at [1433, 65] on link at bounding box center [1438, 73] width 16 height 23
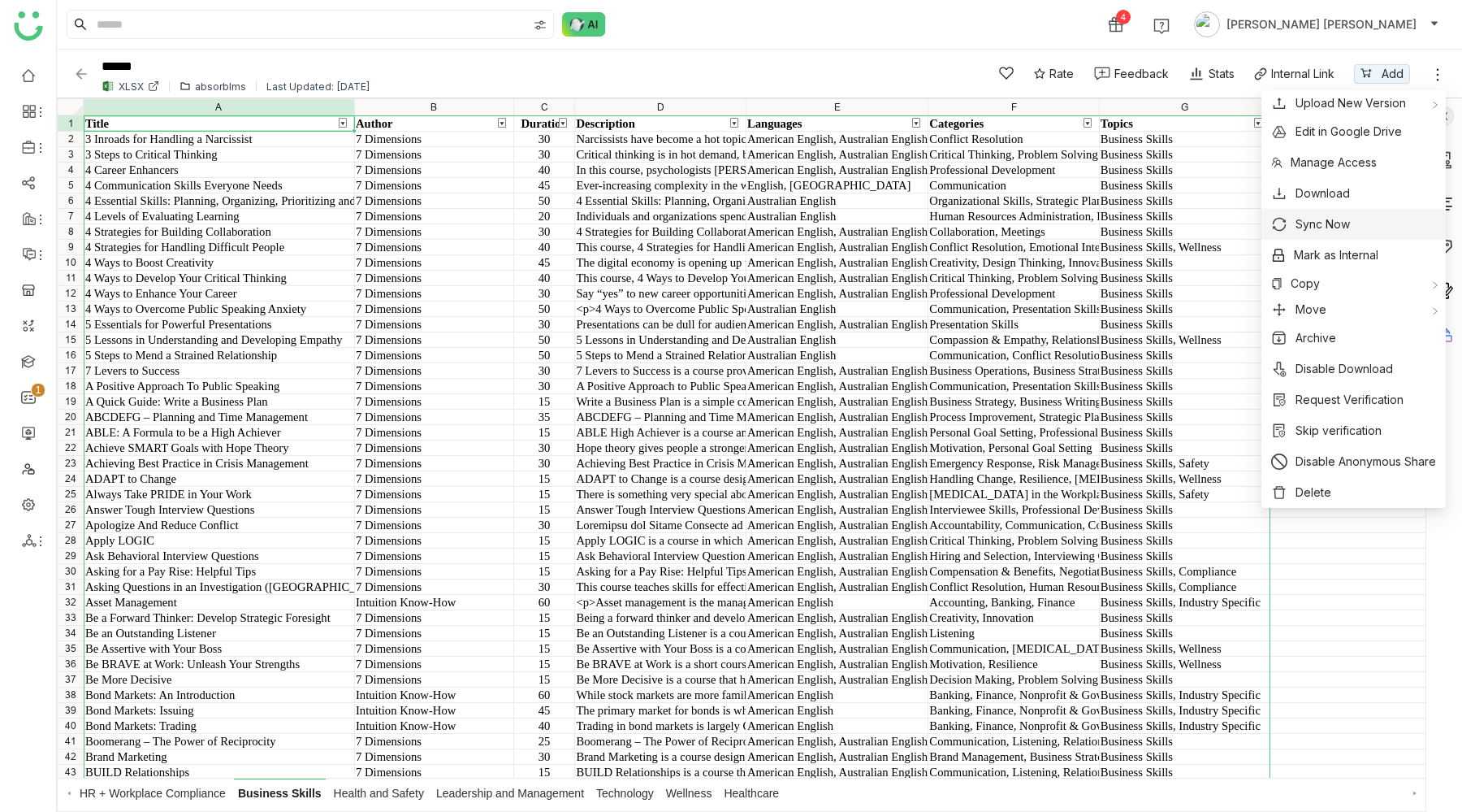
click at [1330, 221] on span "Sync Now" at bounding box center [1323, 224] width 54 height 18
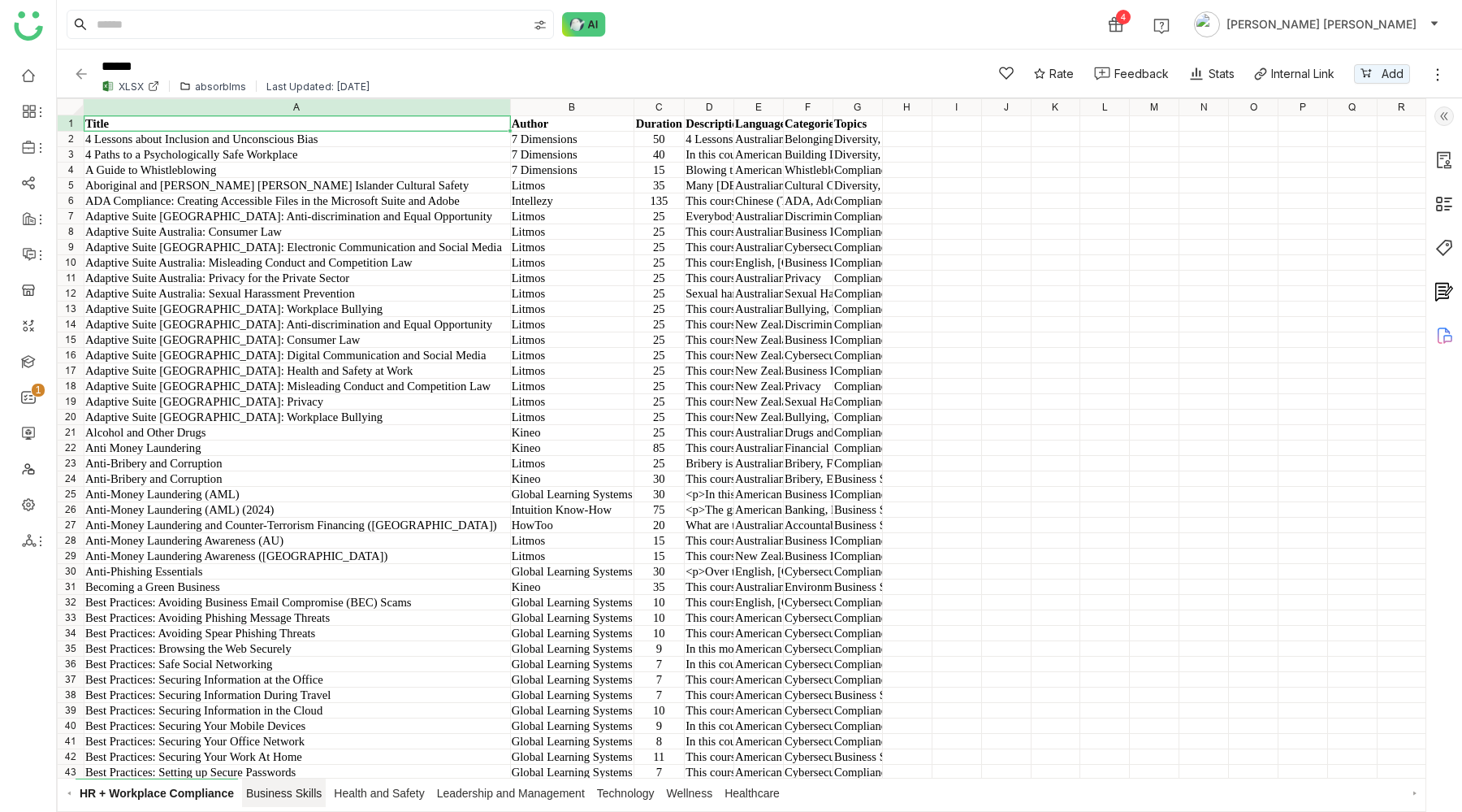
click at [300, 789] on span "Business Skills" at bounding box center [284, 792] width 83 height 28
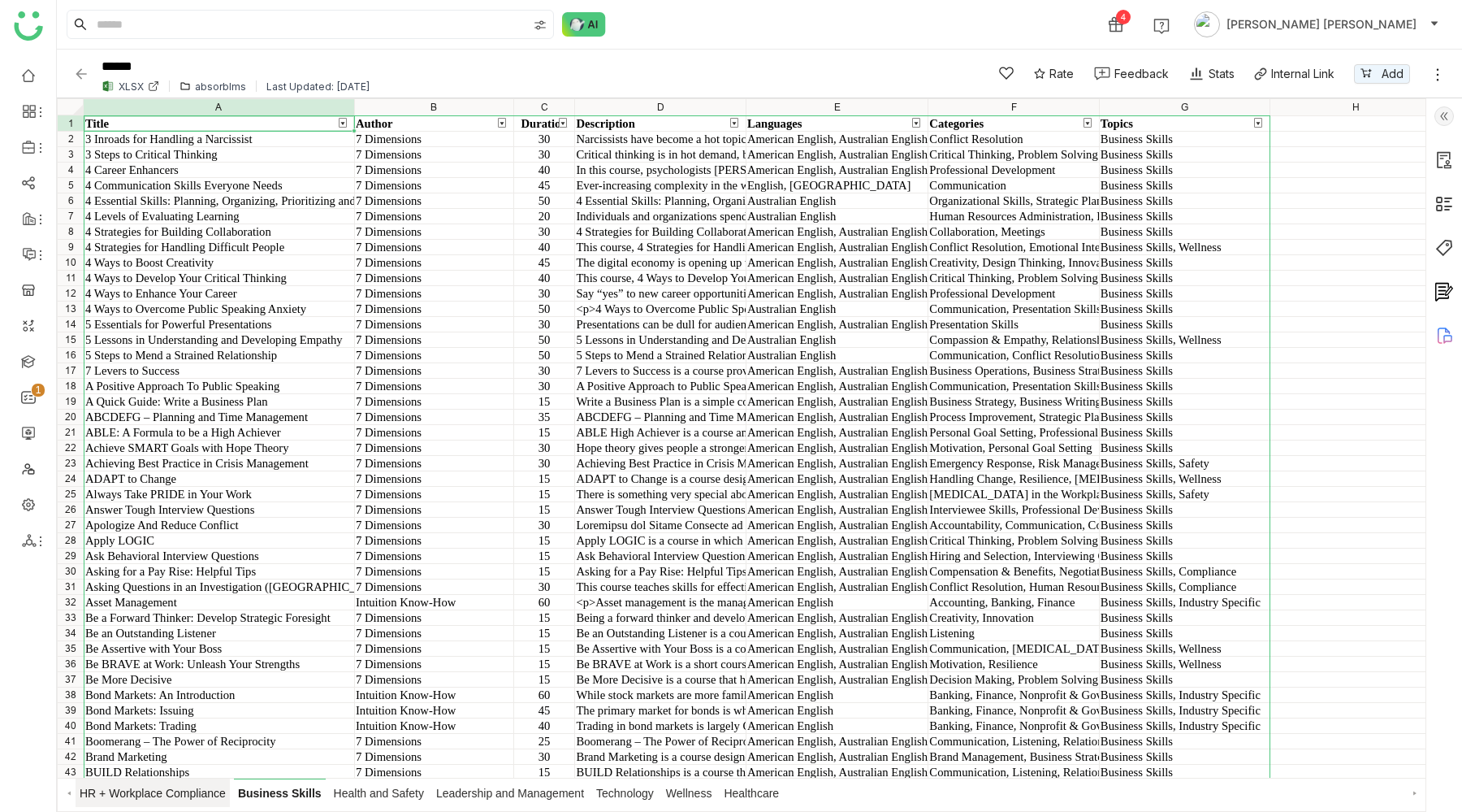
click at [189, 801] on span "HR + Workplace Compliance" at bounding box center [153, 792] width 155 height 28
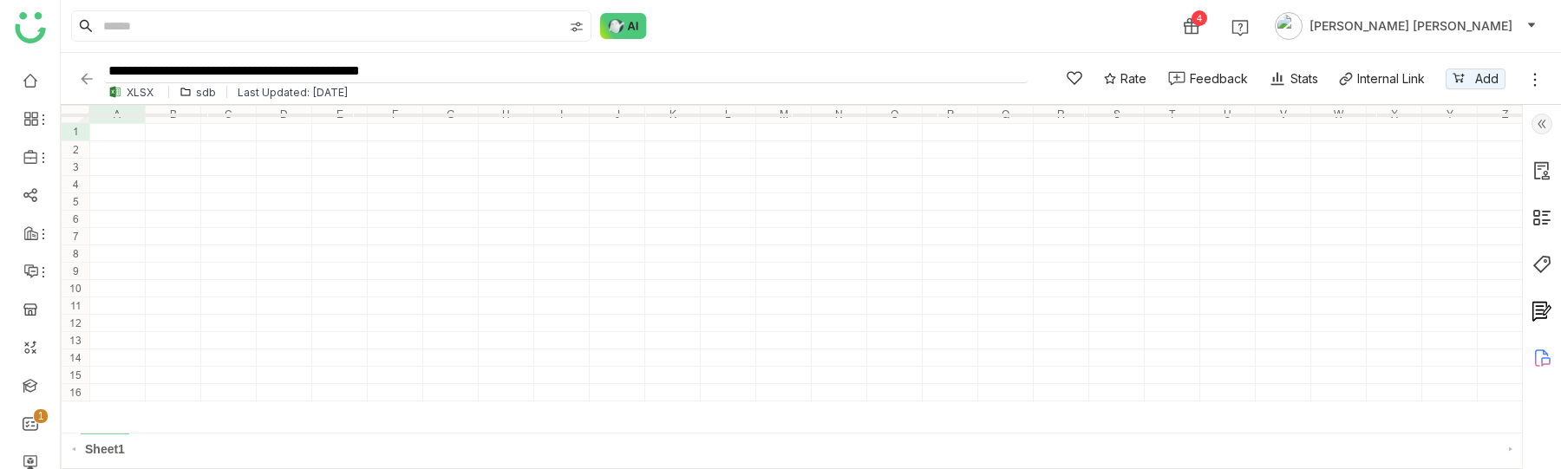
click at [287, 79] on input "**********" at bounding box center [566, 71] width 924 height 23
